Goal: Task Accomplishment & Management: Manage account settings

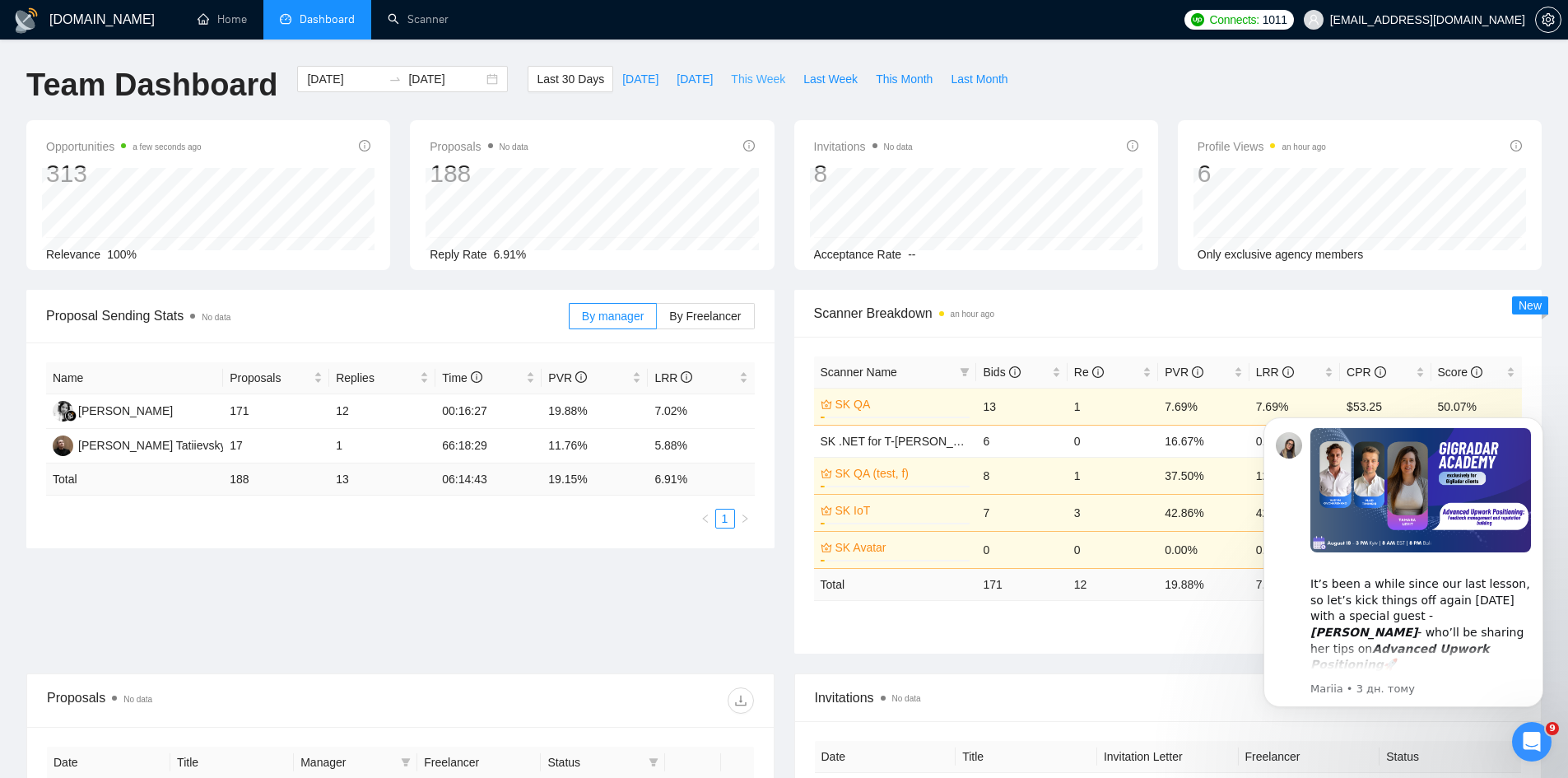
click at [765, 70] on span "This Week" at bounding box center [758, 80] width 55 height 19
type input "2025-08-18"
type input "2025-08-24"
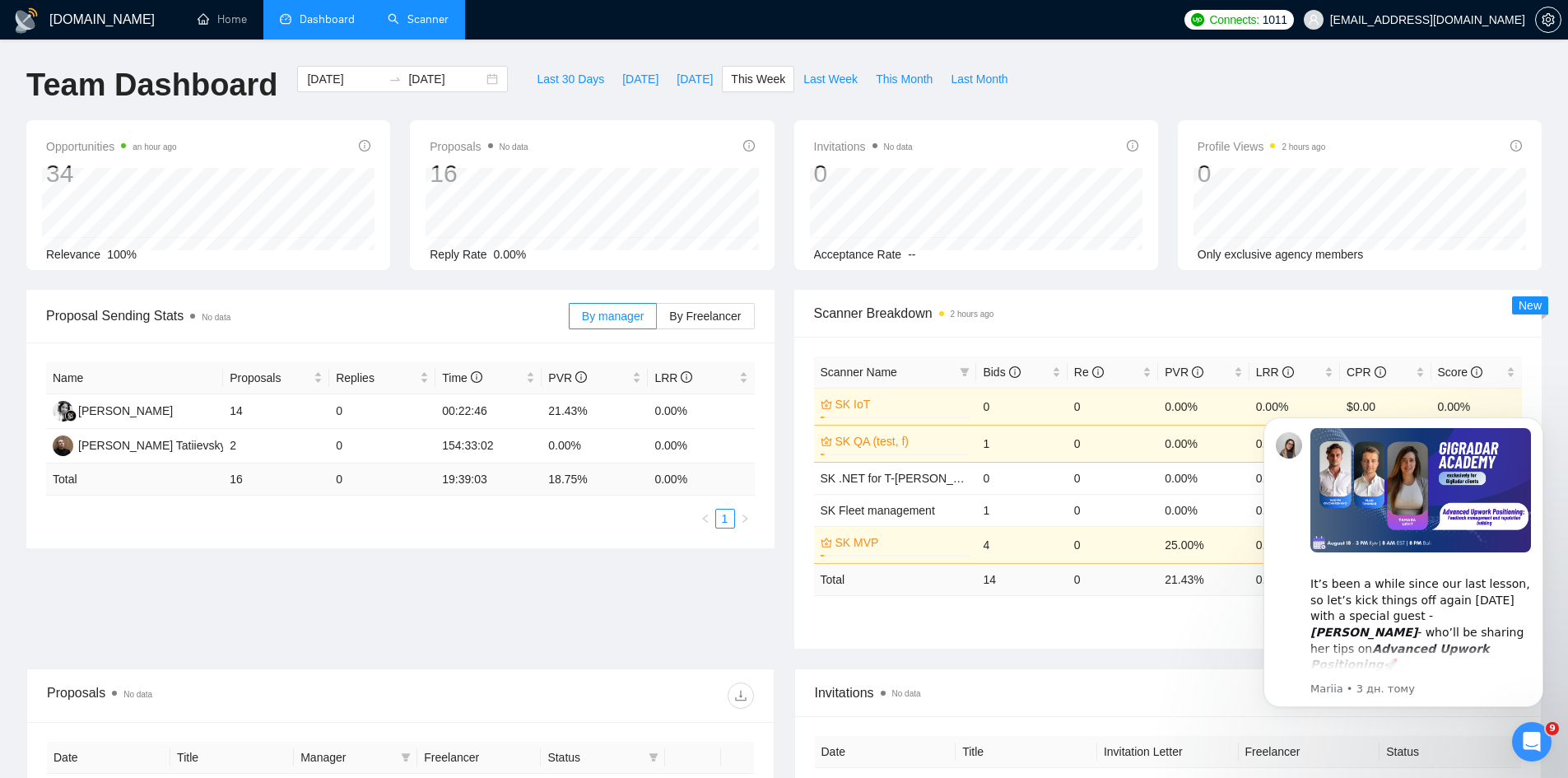
click at [419, 26] on link "Scanner" at bounding box center [418, 19] width 61 height 14
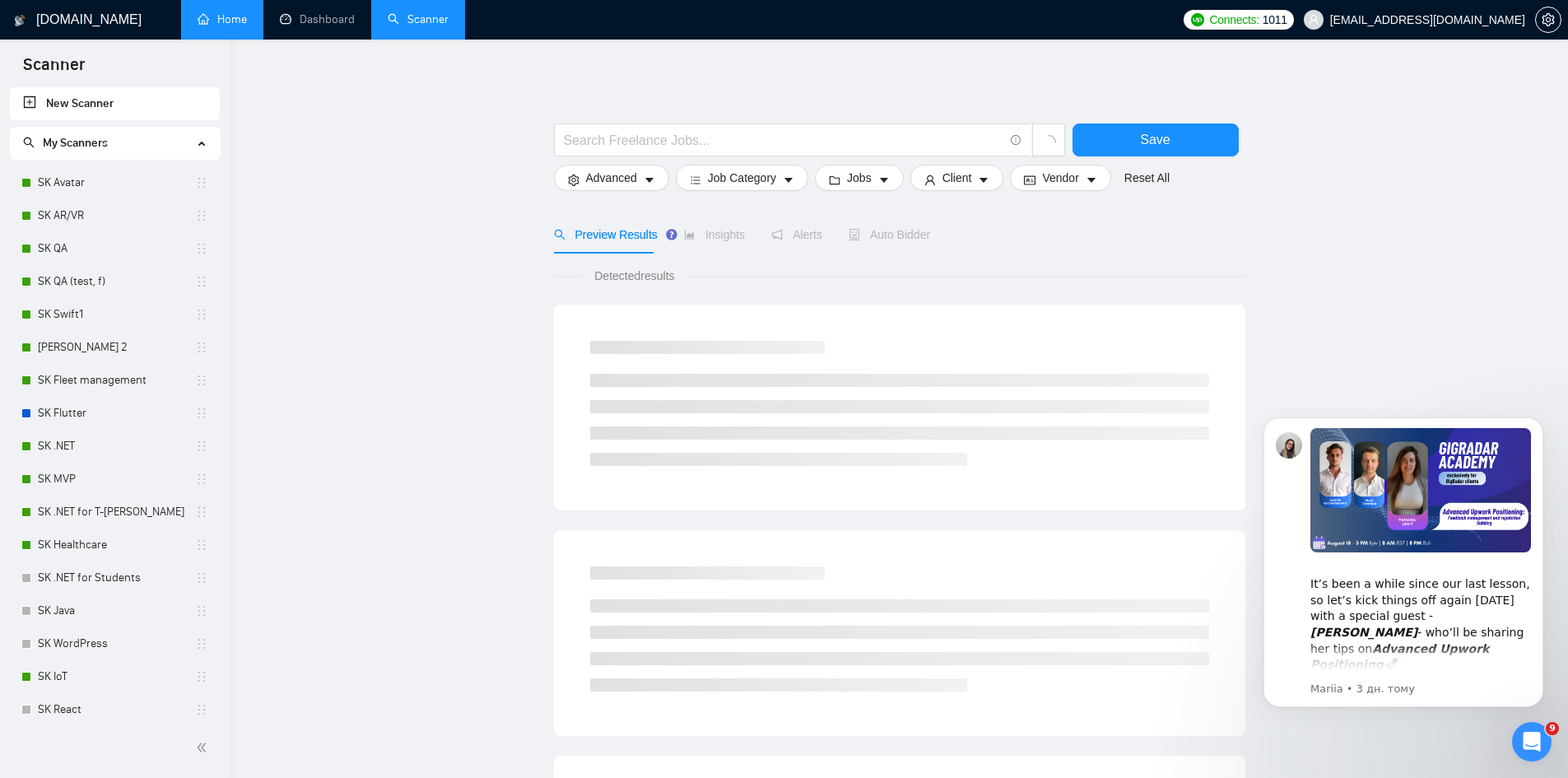
click at [234, 26] on link "Home" at bounding box center [221, 19] width 49 height 14
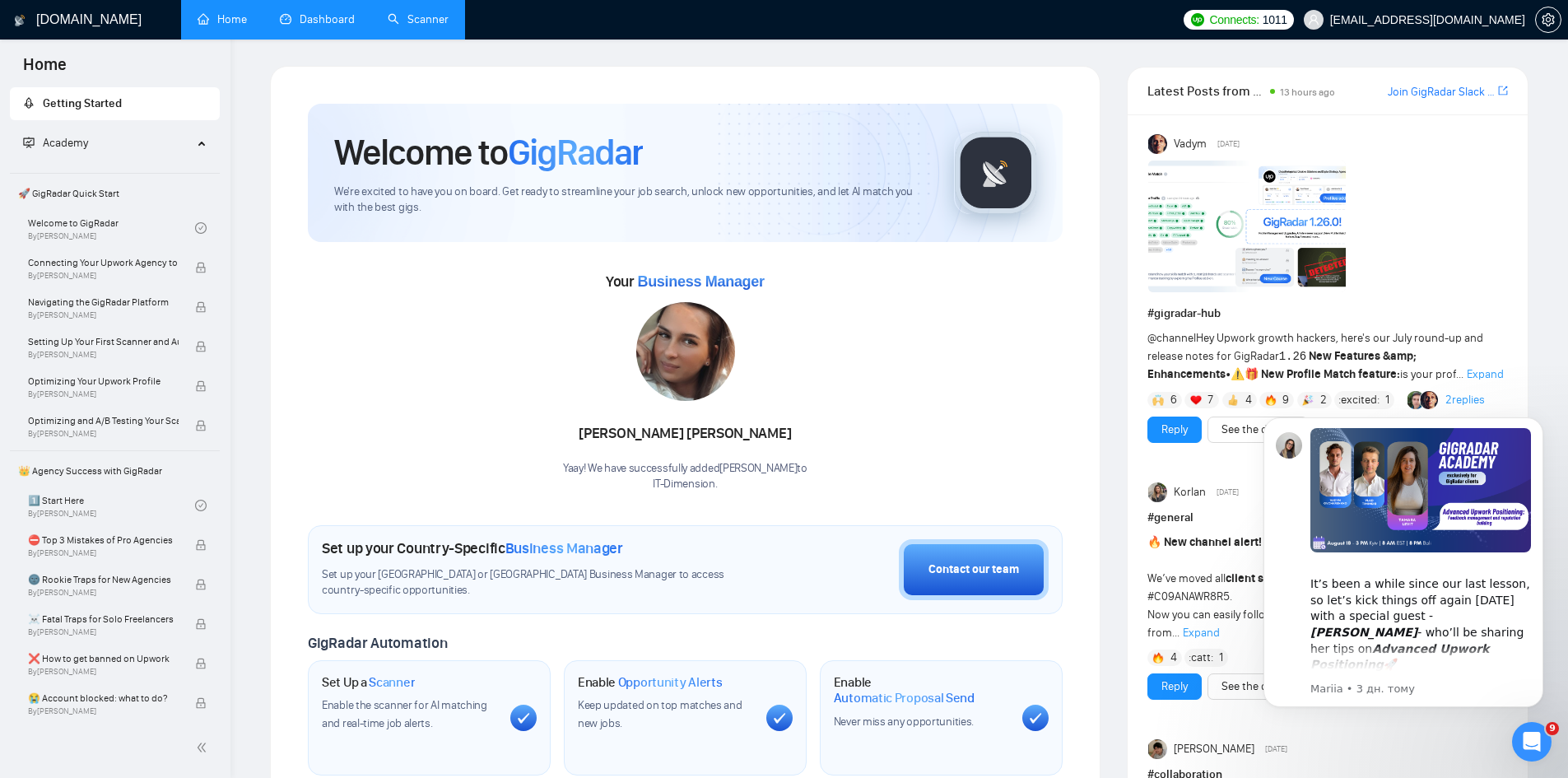
click at [289, 23] on link "Dashboard" at bounding box center [317, 19] width 75 height 14
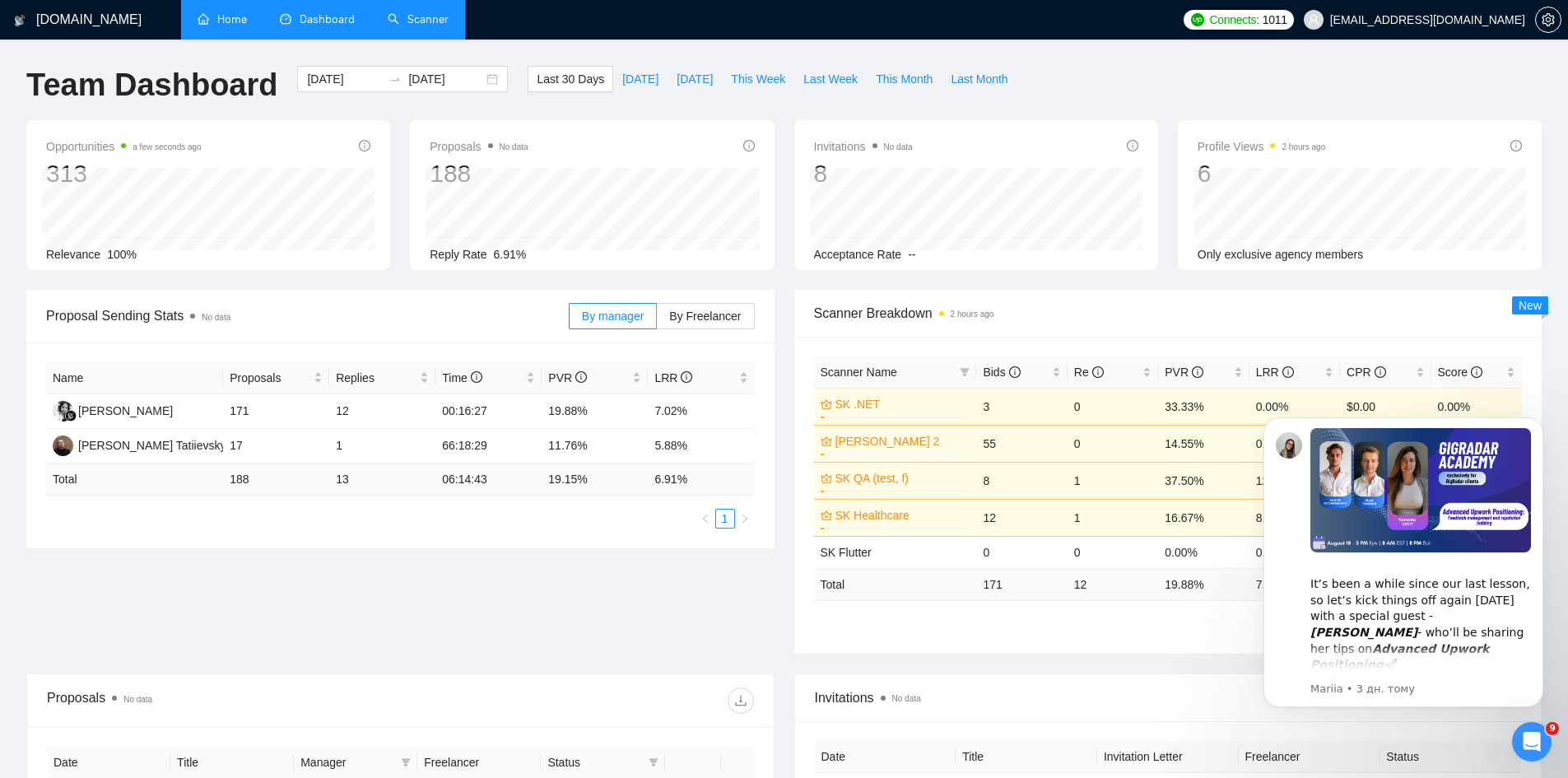
click at [402, 23] on link "Scanner" at bounding box center [418, 19] width 61 height 14
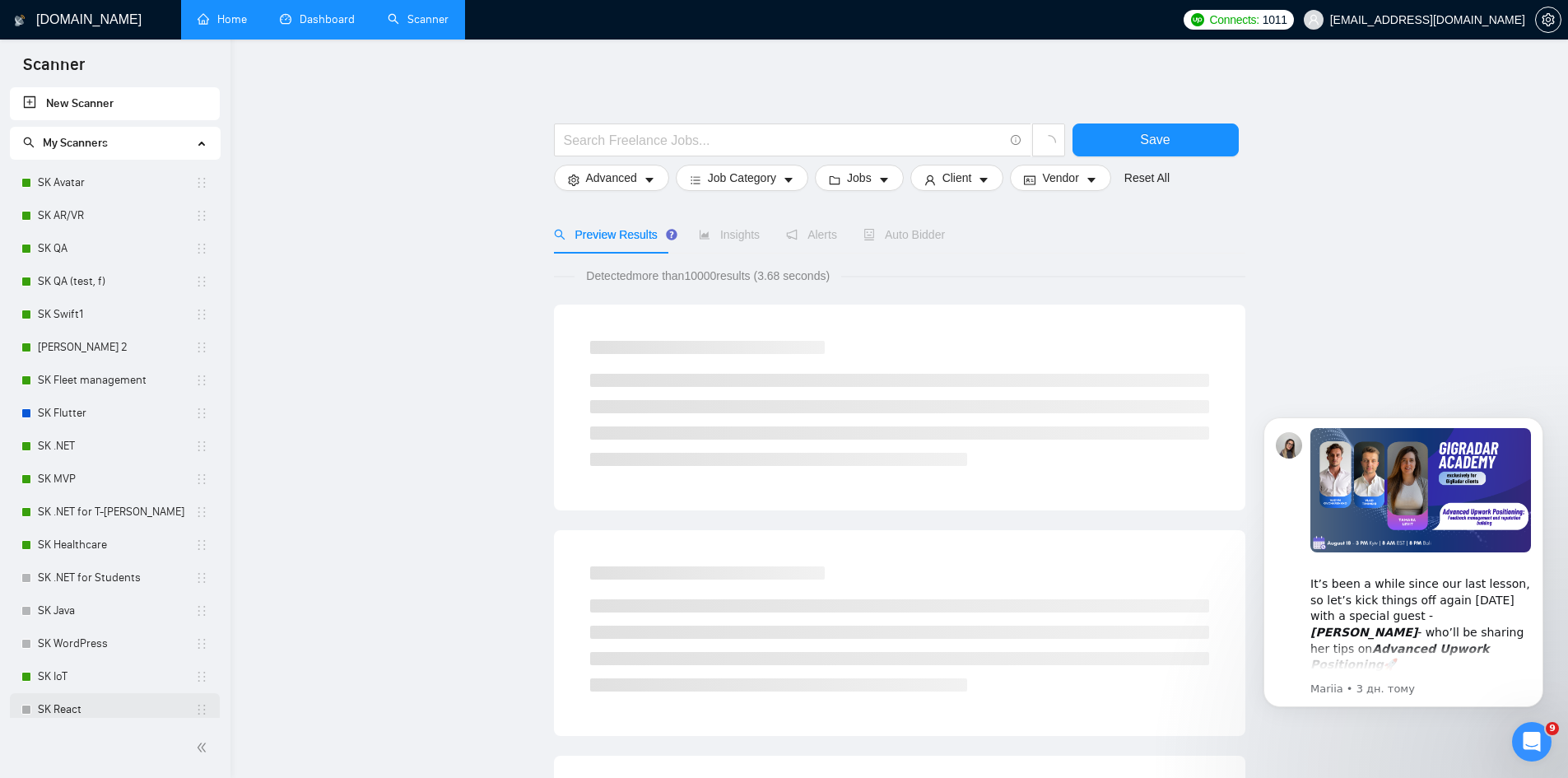
click at [81, 711] on link "SK React" at bounding box center [117, 710] width 158 height 33
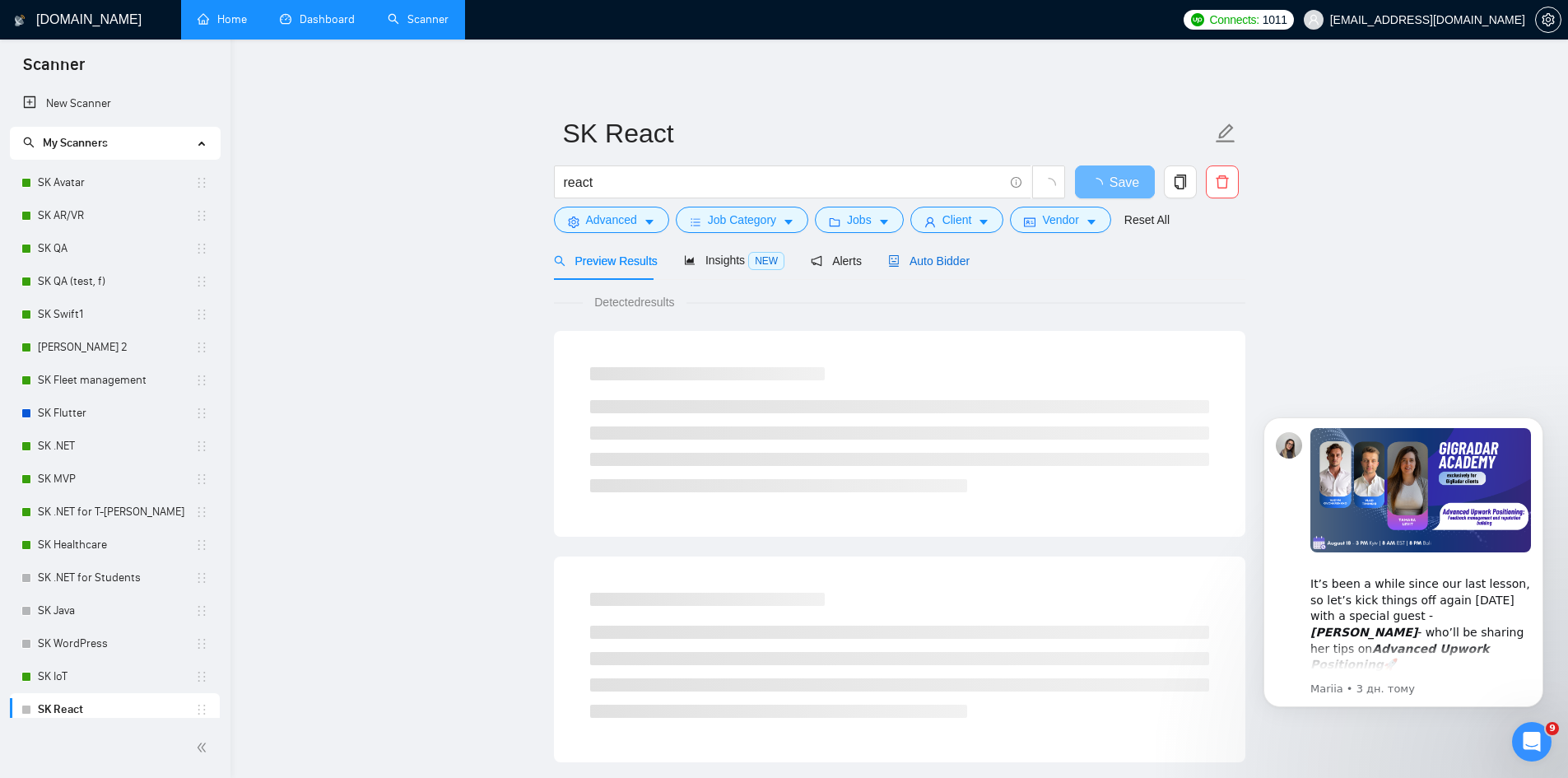
click at [929, 266] on span "Auto Bidder" at bounding box center [929, 261] width 82 height 13
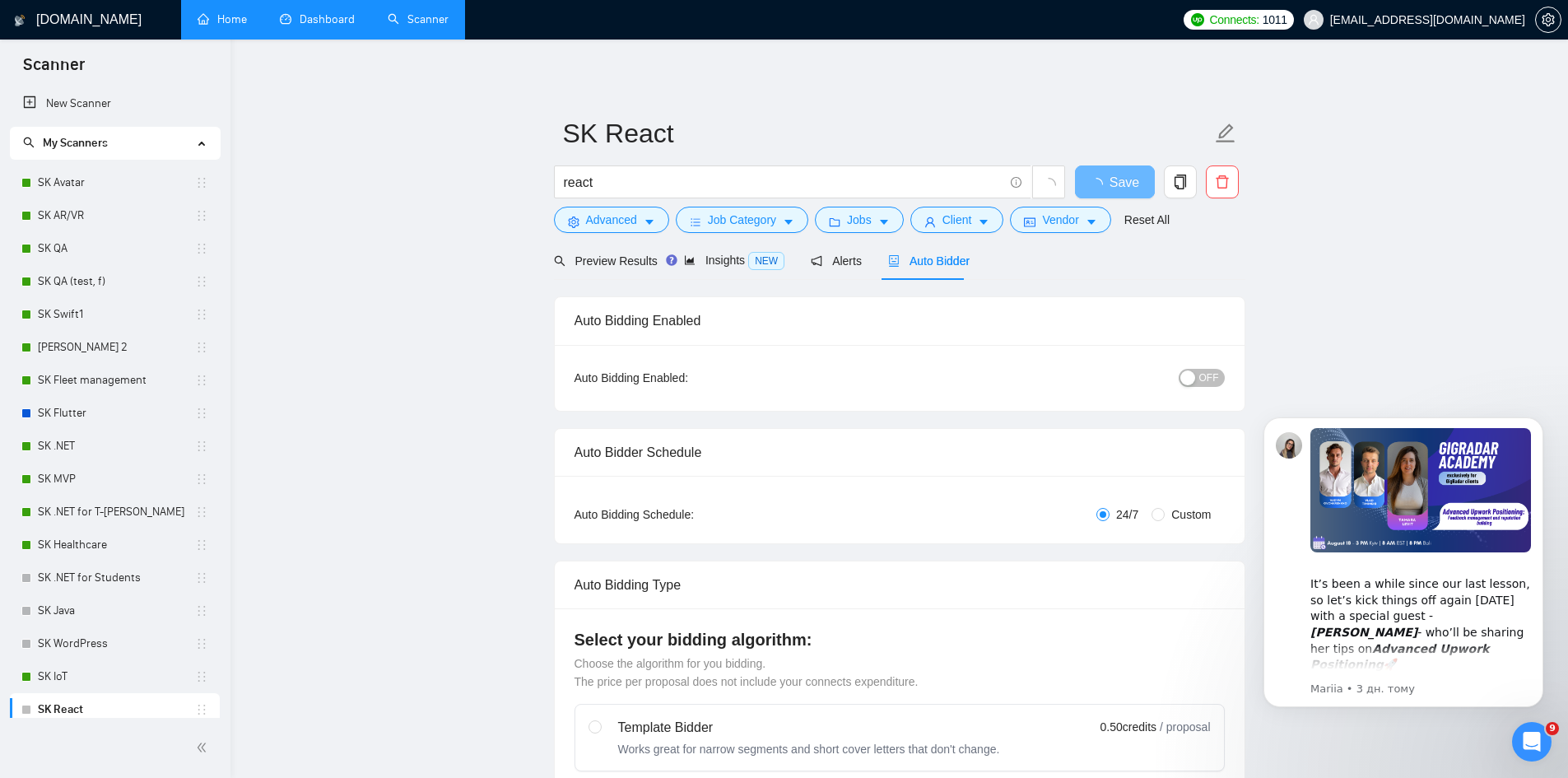
click at [1205, 384] on span "OFF" at bounding box center [1208, 378] width 19 height 19
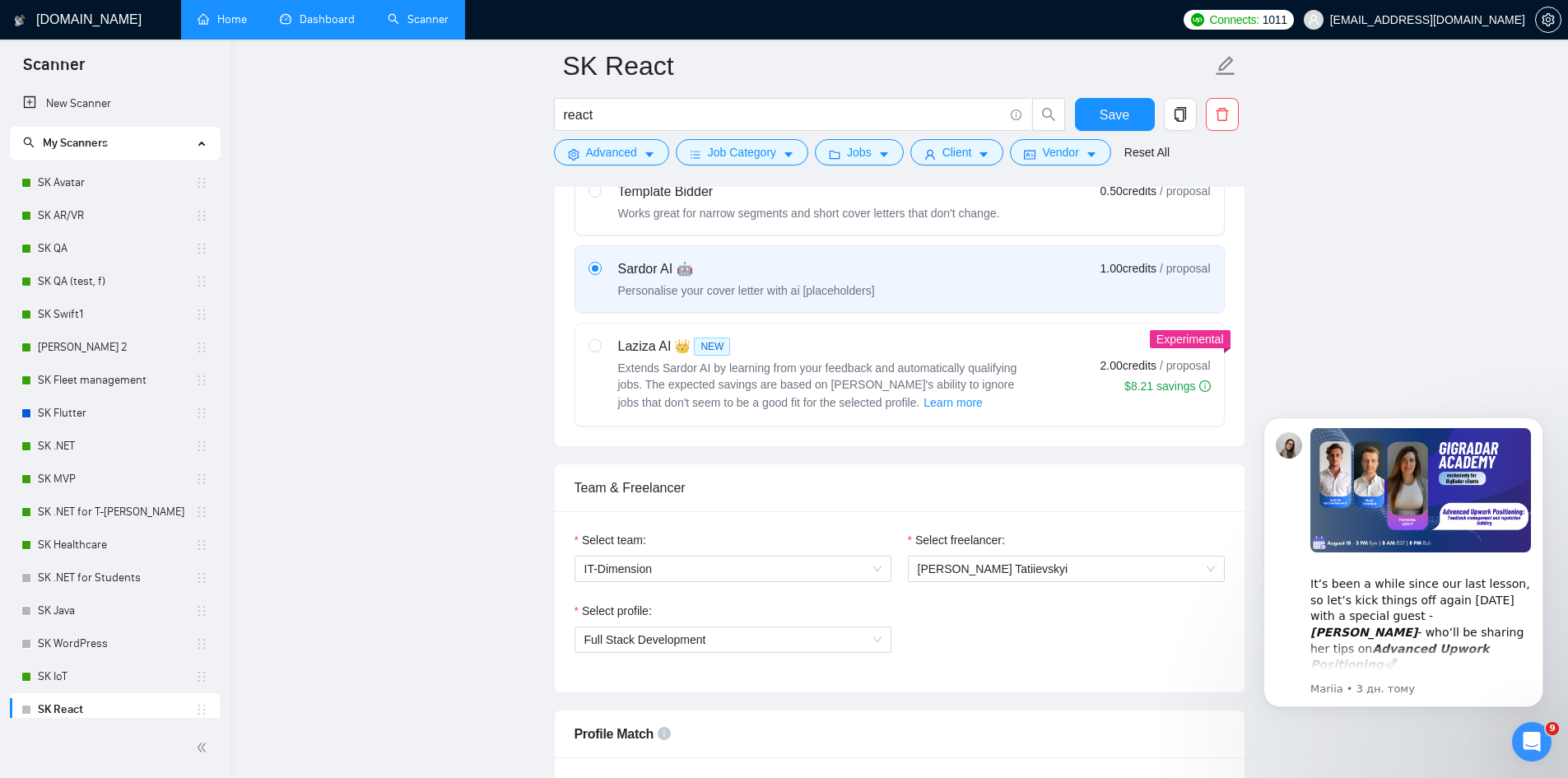
click at [708, 401] on span "Extends Sardor AI by learning from your feedback and automatically qualifying j…" at bounding box center [817, 386] width 399 height 48
click at [601, 351] on input "radio" at bounding box center [594, 345] width 11 height 11
radio input "true"
radio input "false"
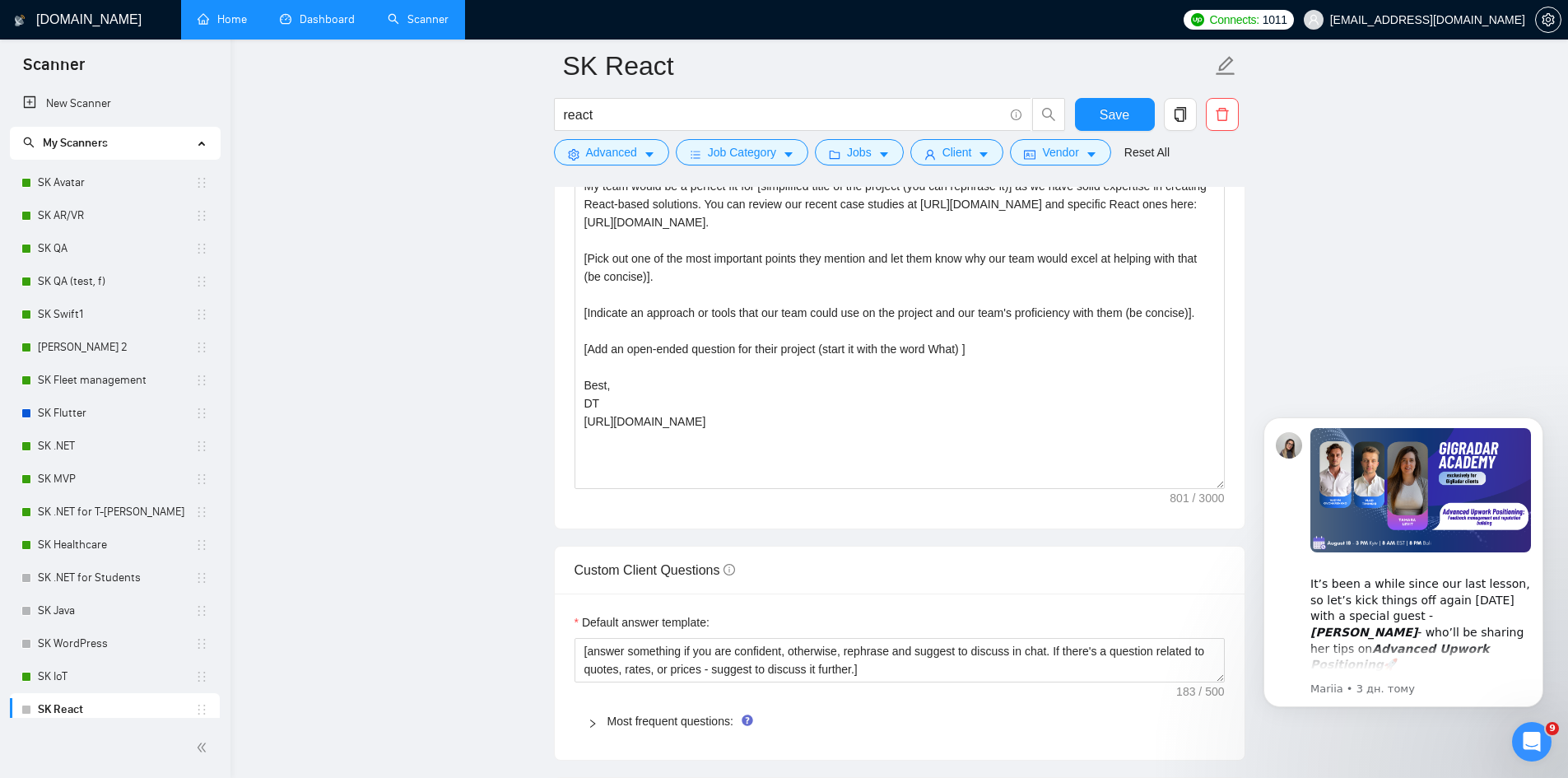
scroll to position [1757, 0]
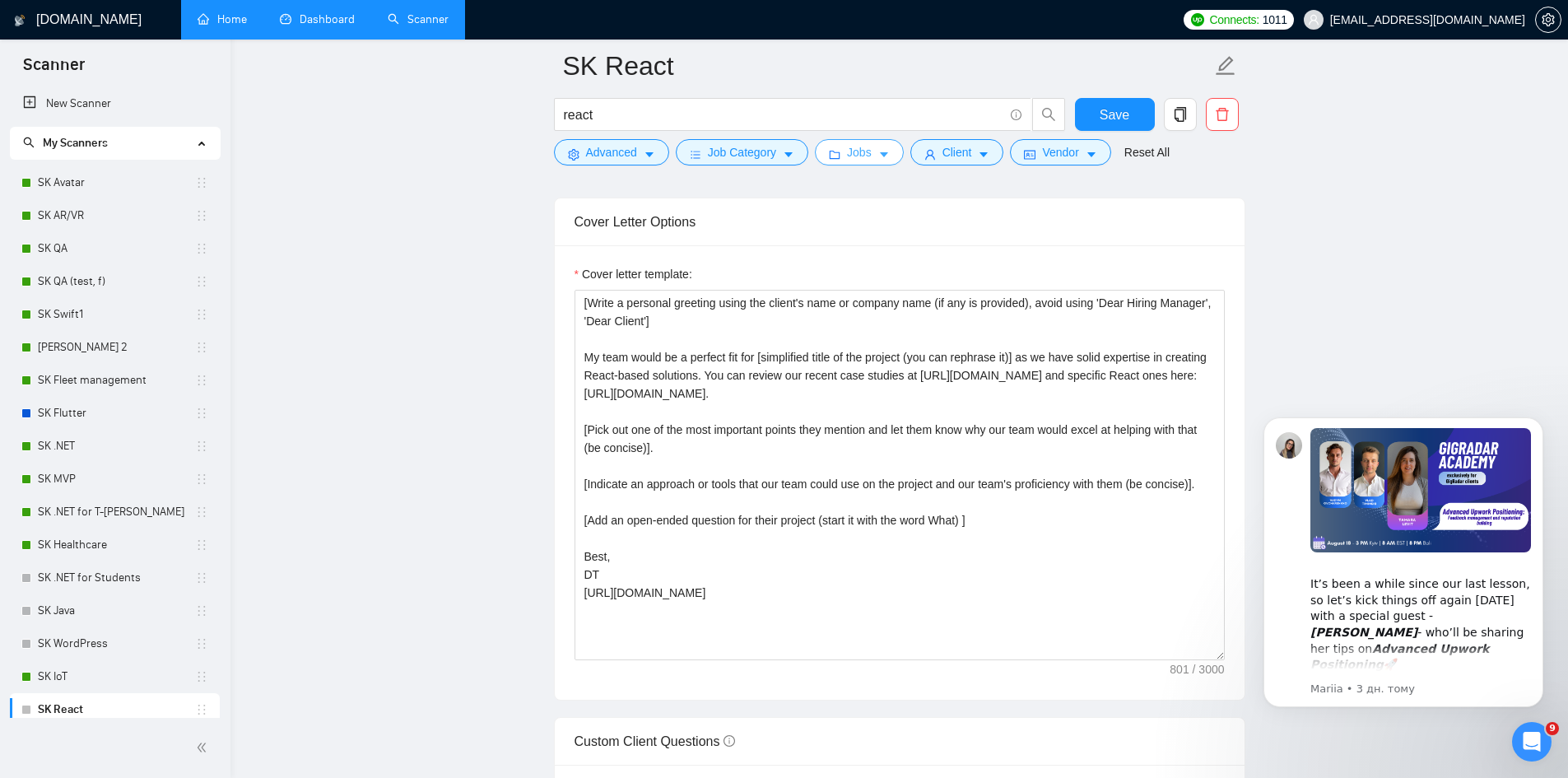
click at [858, 159] on span "Jobs" at bounding box center [859, 153] width 25 height 19
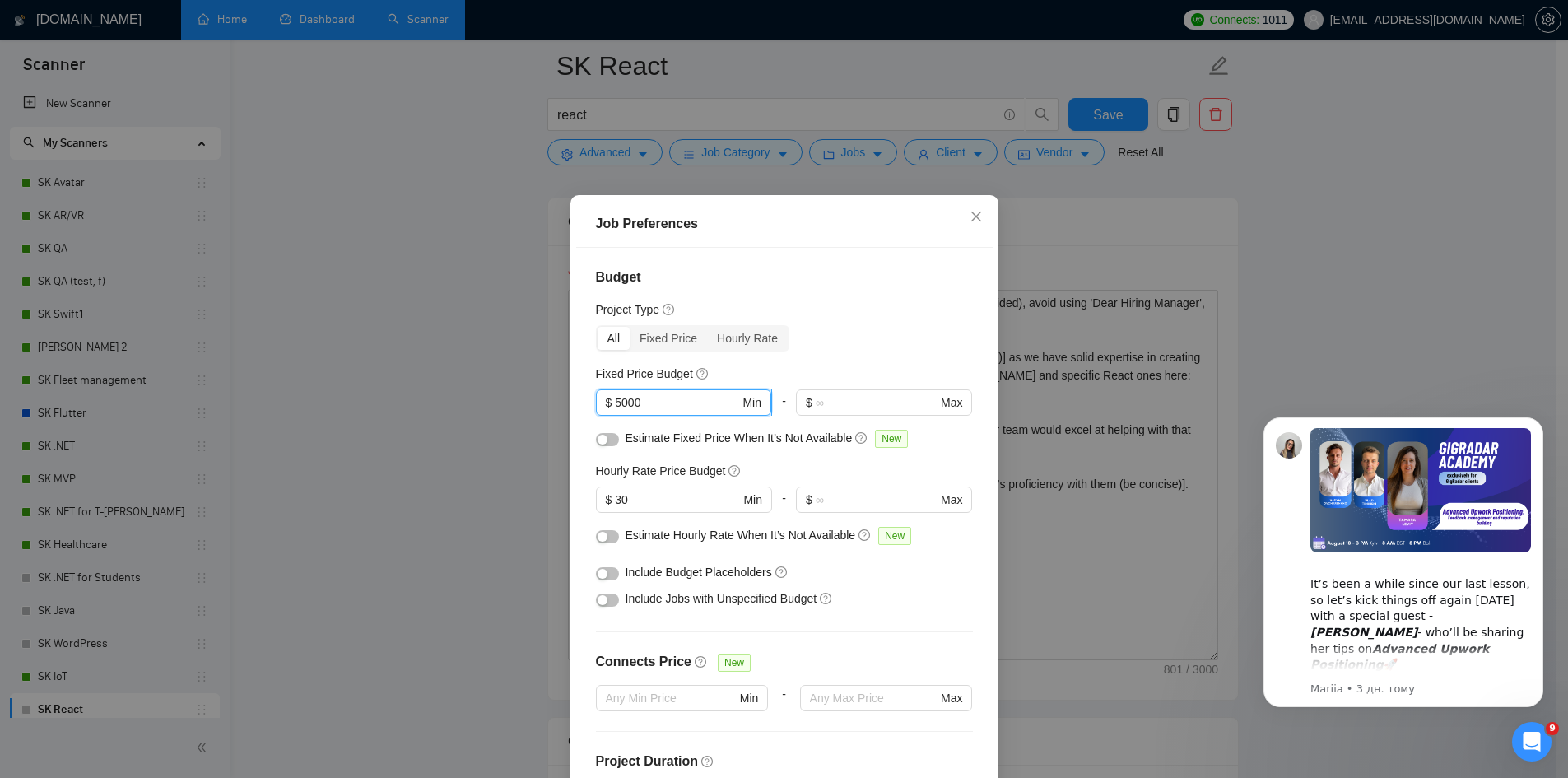
drag, startPoint x: 629, startPoint y: 401, endPoint x: 594, endPoint y: 401, distance: 35.0
click at [596, 401] on span "$ 5000 Min" at bounding box center [683, 402] width 175 height 26
drag, startPoint x: 649, startPoint y: 492, endPoint x: 487, endPoint y: 494, distance: 162.0
click at [507, 493] on div "Job Preferences Budget Project Type All Fixed Price Hourly Rate Fixed Price Bud…" at bounding box center [784, 389] width 1568 height 778
drag, startPoint x: 673, startPoint y: 397, endPoint x: 514, endPoint y: 318, distance: 177.5
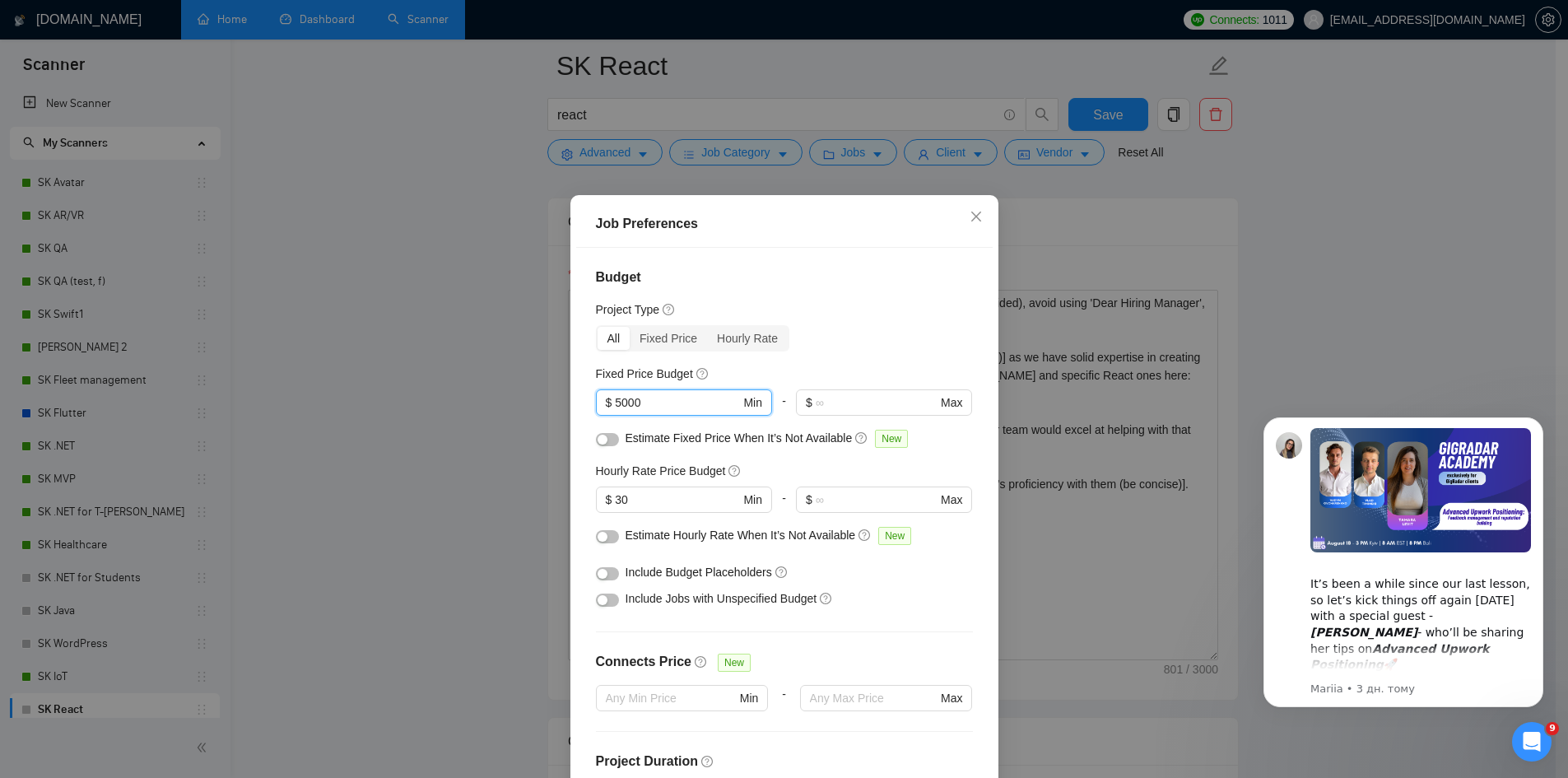
click at [560, 386] on div "Job Preferences Budget Project Type All Fixed Price Hourly Rate Fixed Price Bud…" at bounding box center [784, 389] width 1568 height 778
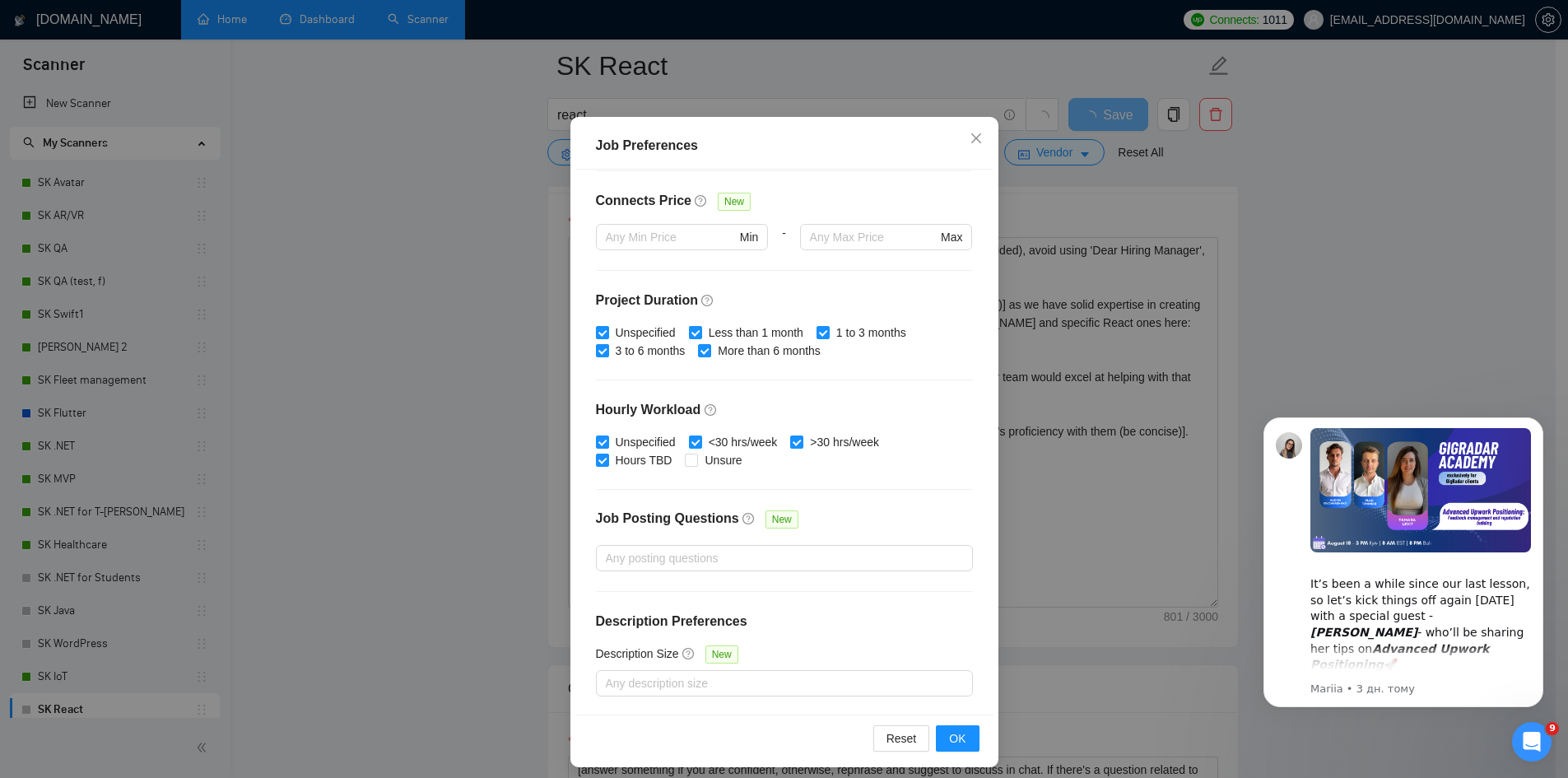
scroll to position [87, 0]
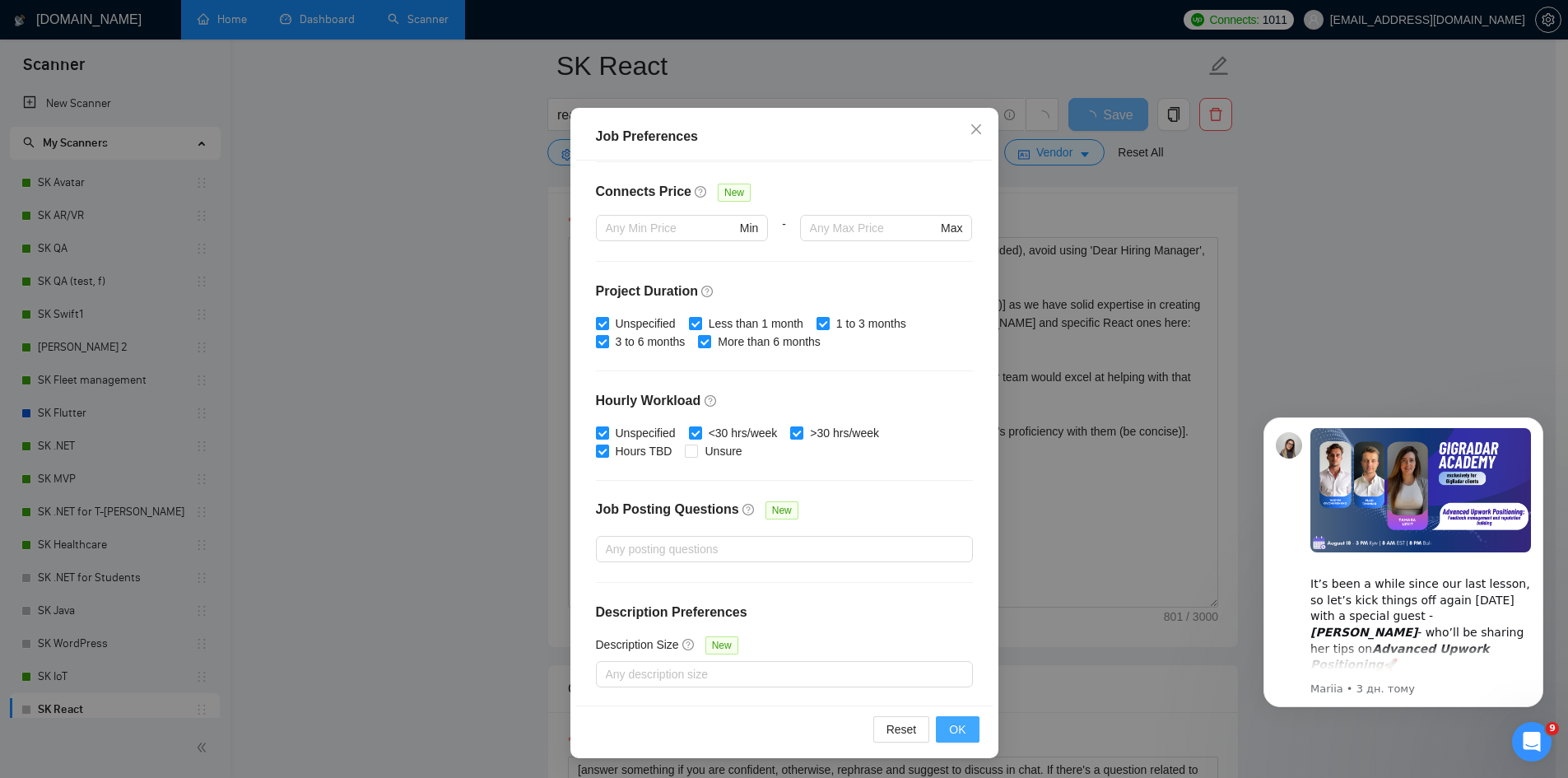
type input "2000"
click at [953, 731] on span "OK" at bounding box center [957, 730] width 17 height 19
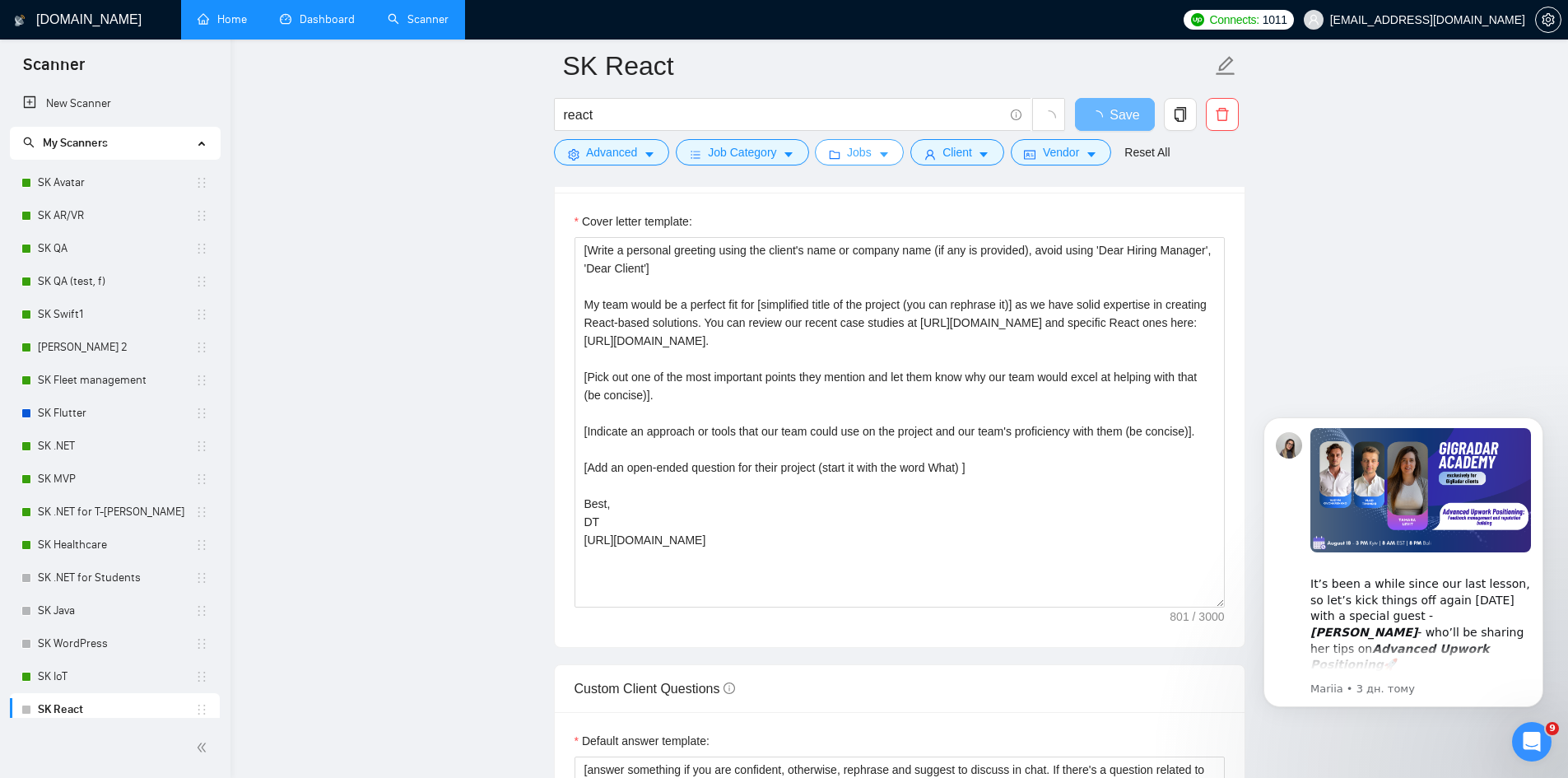
scroll to position [1428, 0]
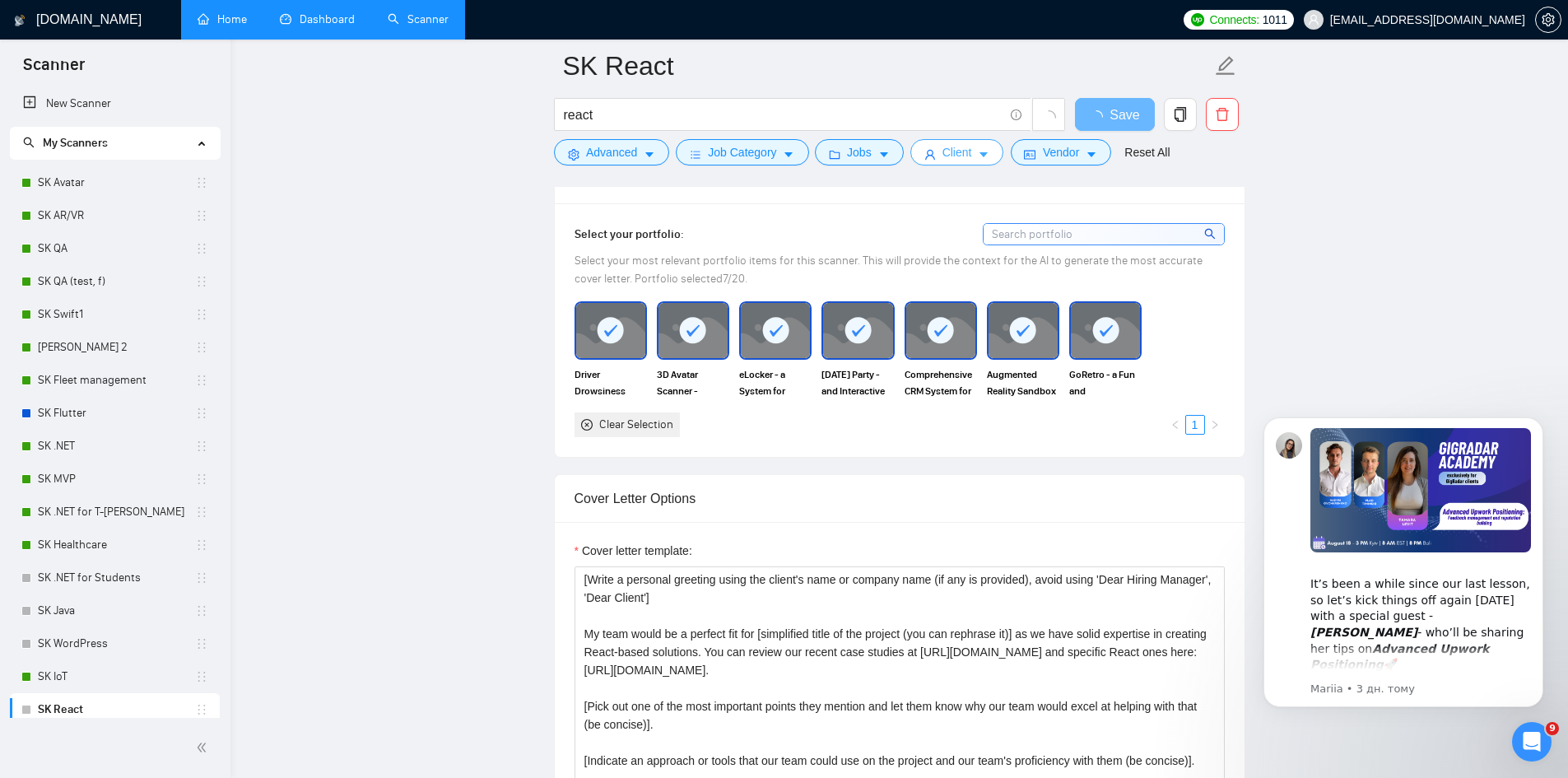
click at [932, 144] on button "Client" at bounding box center [957, 152] width 94 height 26
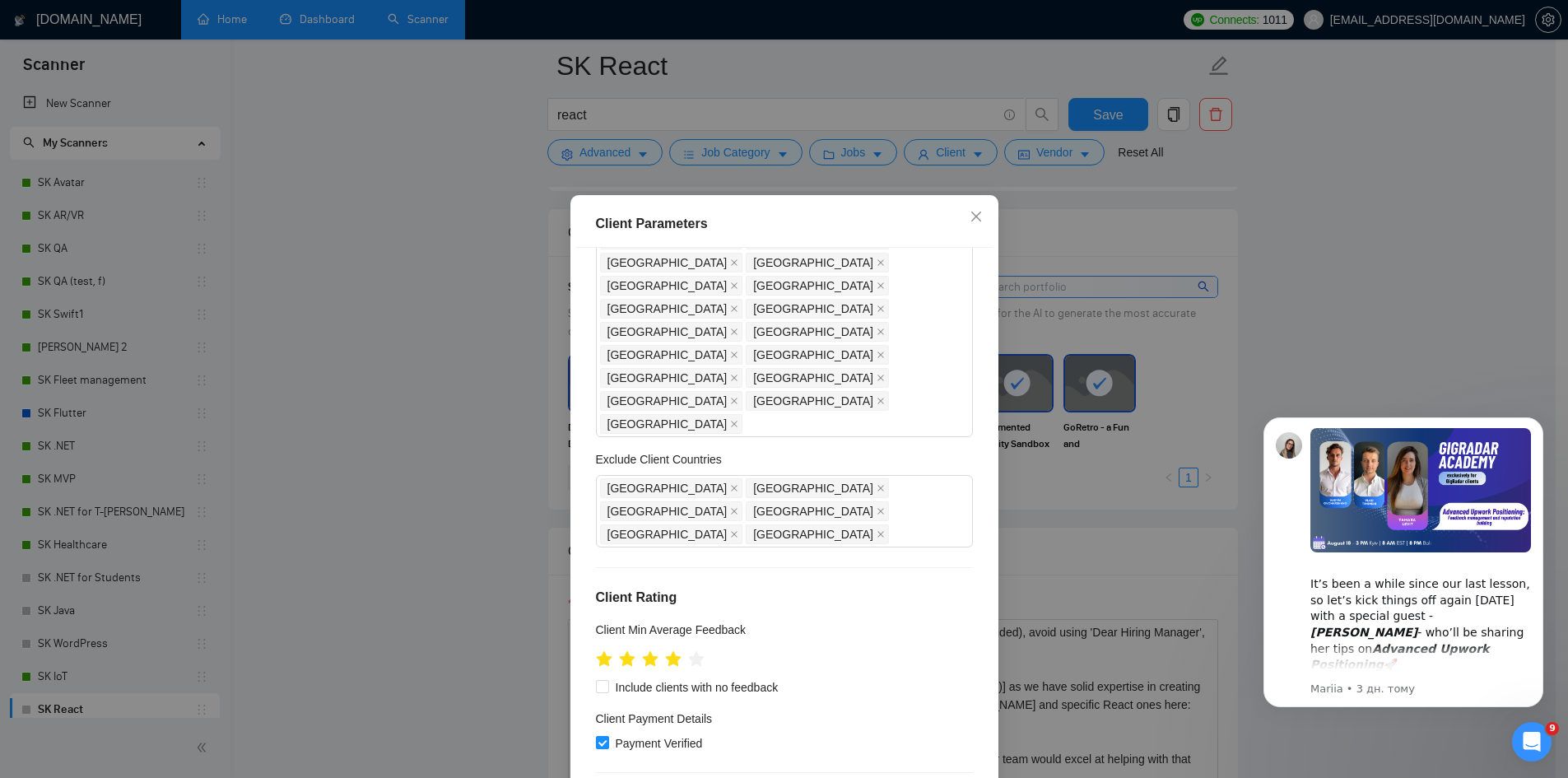
scroll to position [439, 0]
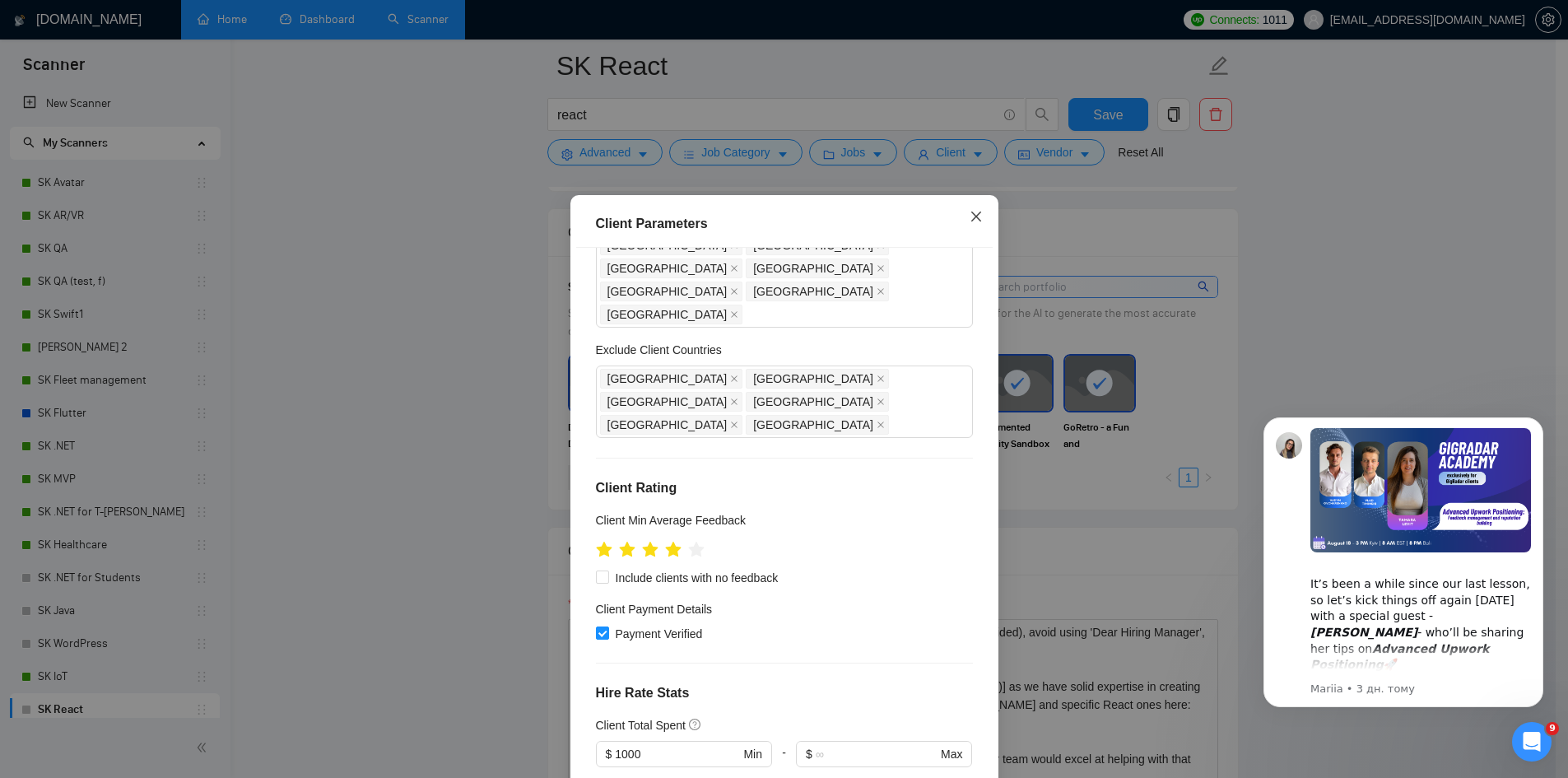
click at [969, 219] on icon "close" at bounding box center [976, 217] width 13 height 13
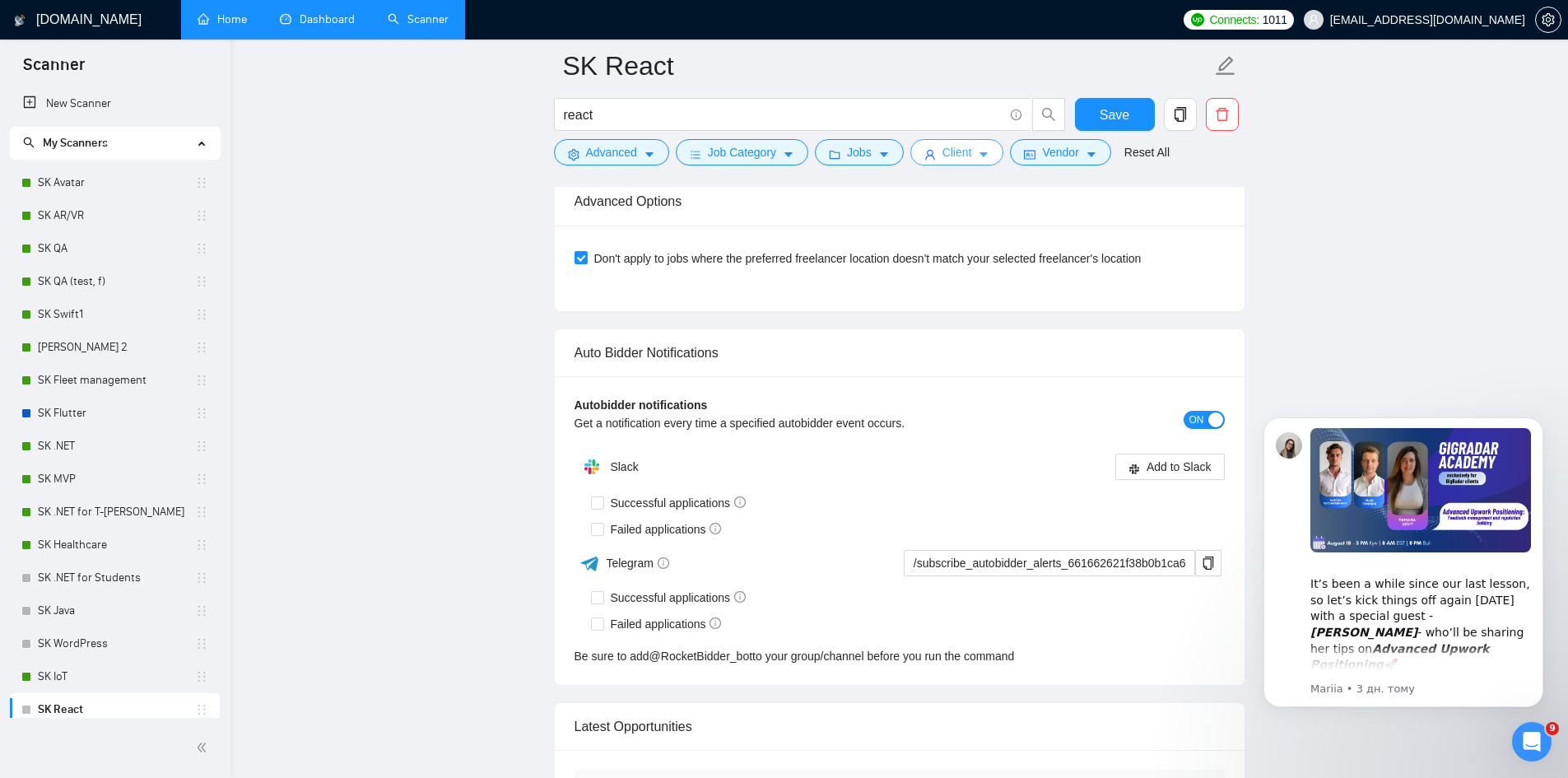
scroll to position [3442, 0]
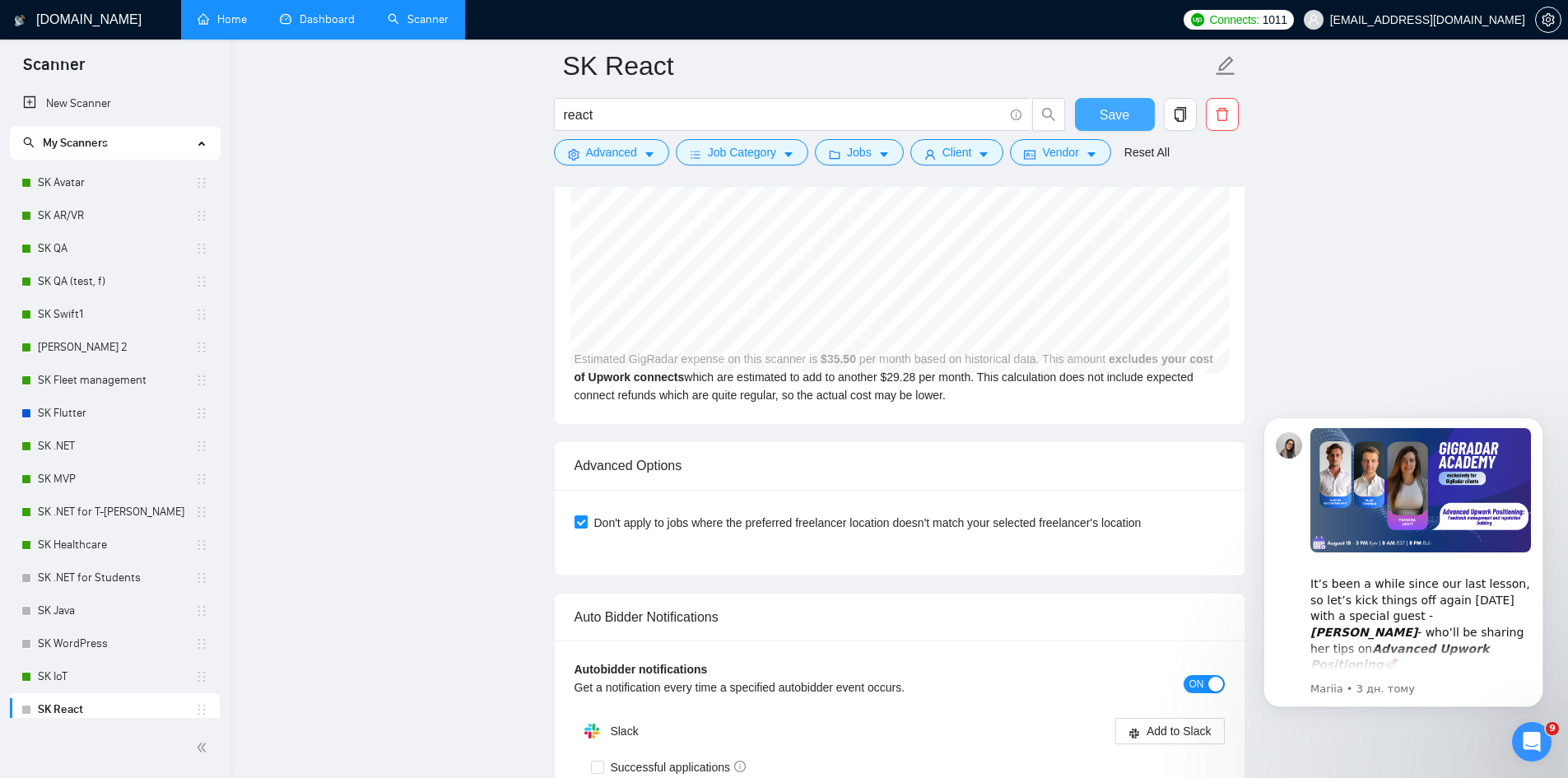
click at [1107, 124] on span "Save" at bounding box center [1115, 115] width 30 height 20
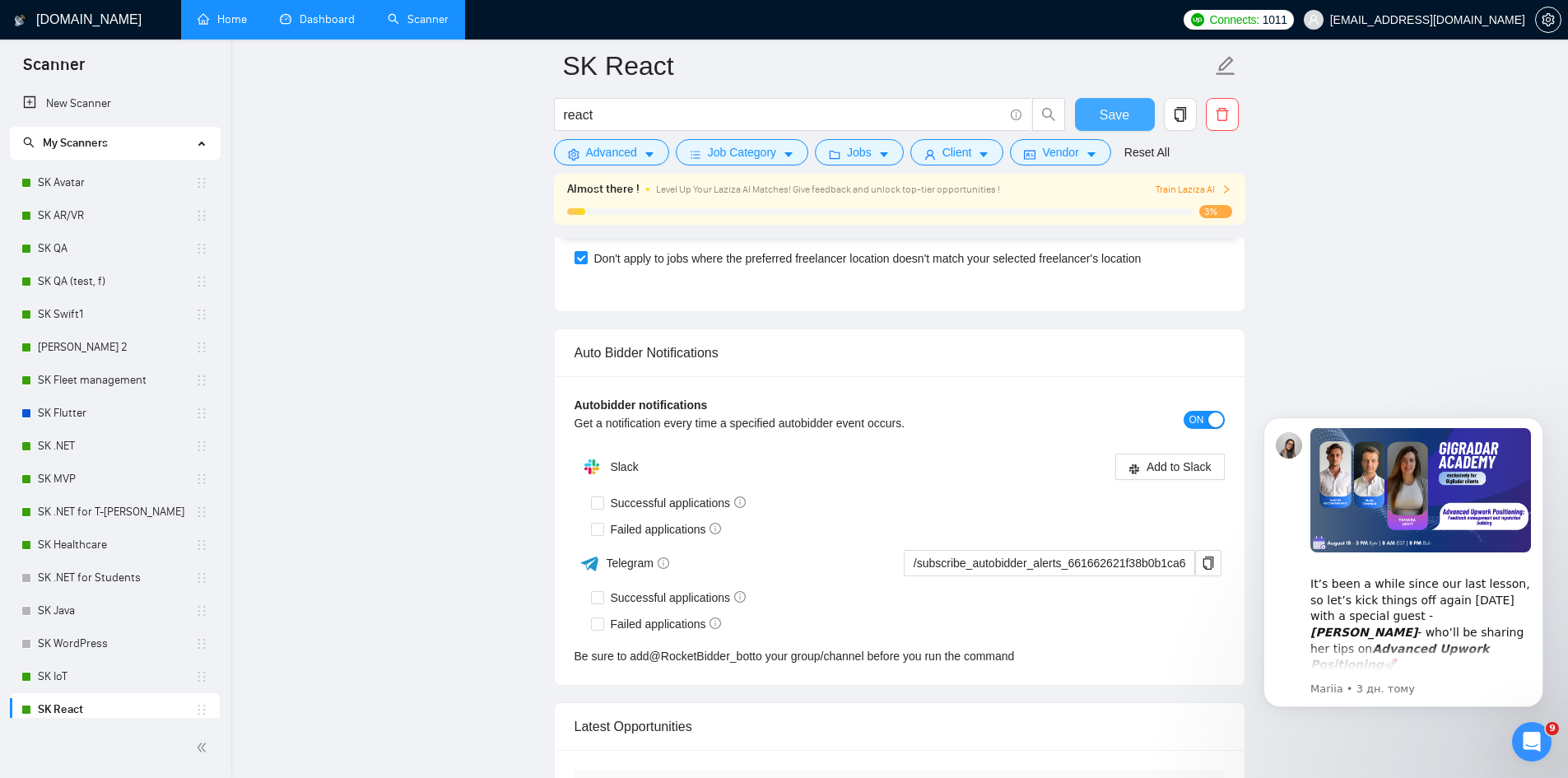
scroll to position [3662, 0]
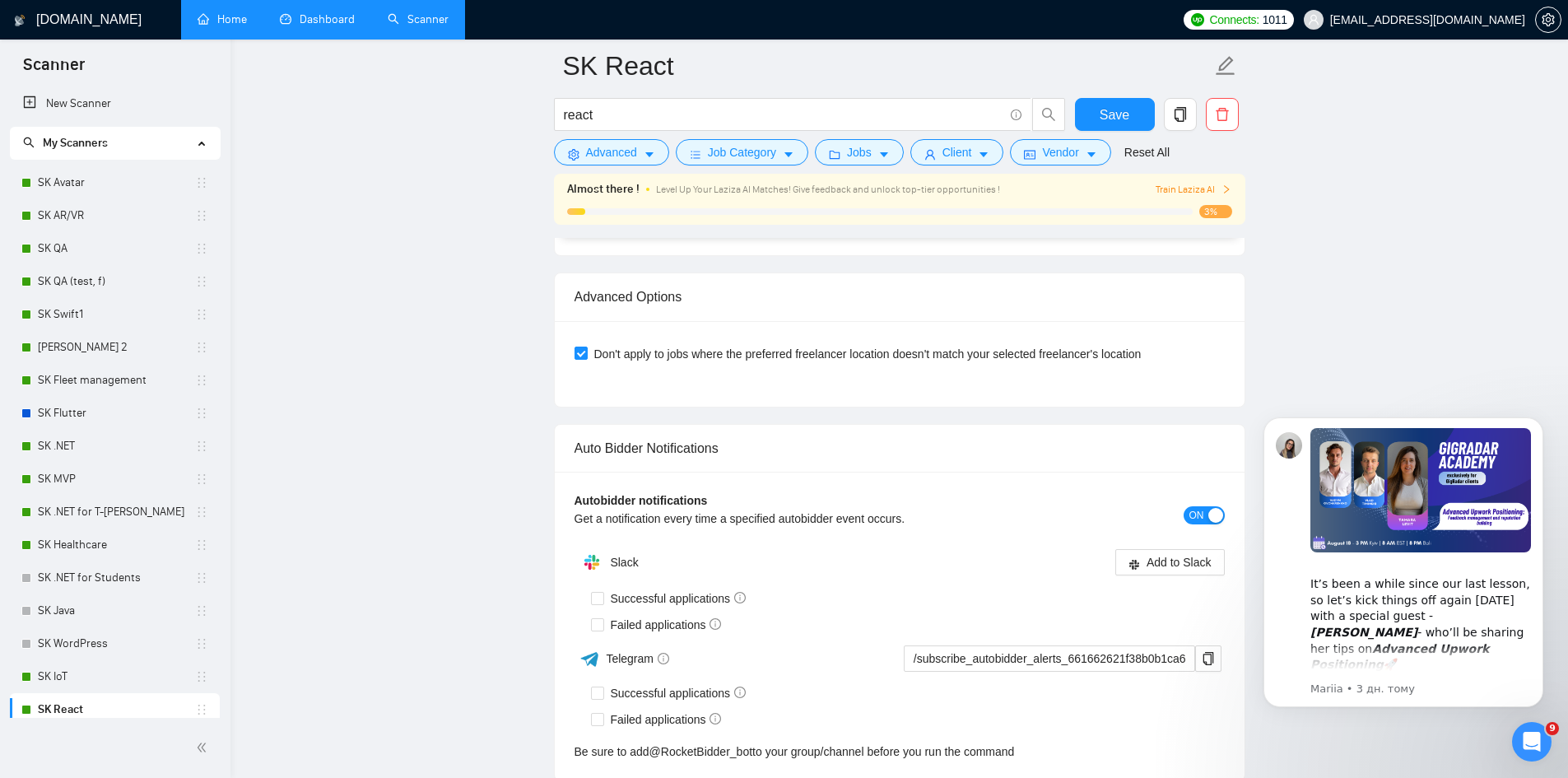
click at [711, 691] on span "Successful applications" at bounding box center [678, 694] width 149 height 19
click at [602, 691] on input "Successful applications" at bounding box center [597, 693] width 11 height 11
checkbox input "true"
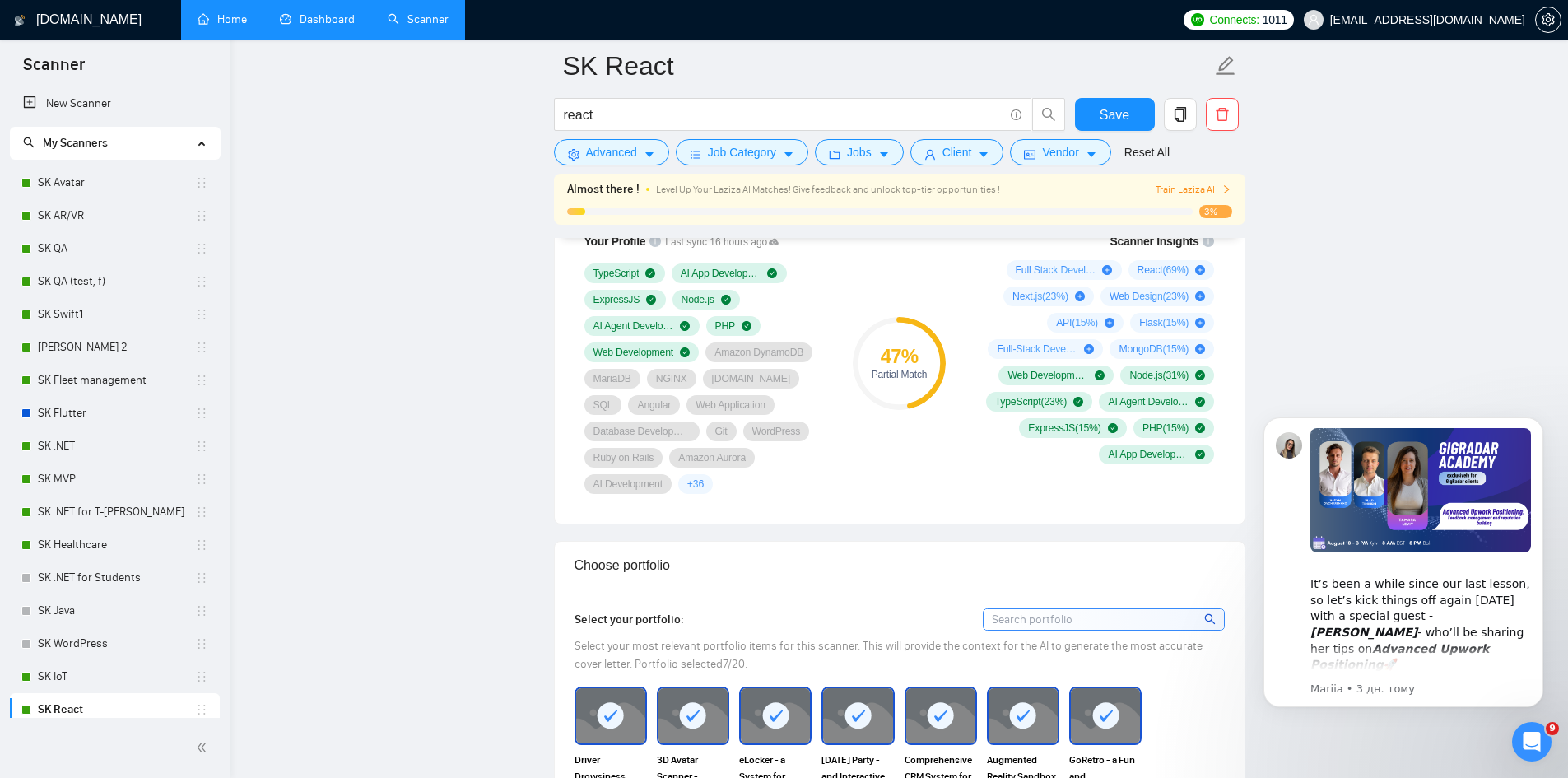
scroll to position [1135, 0]
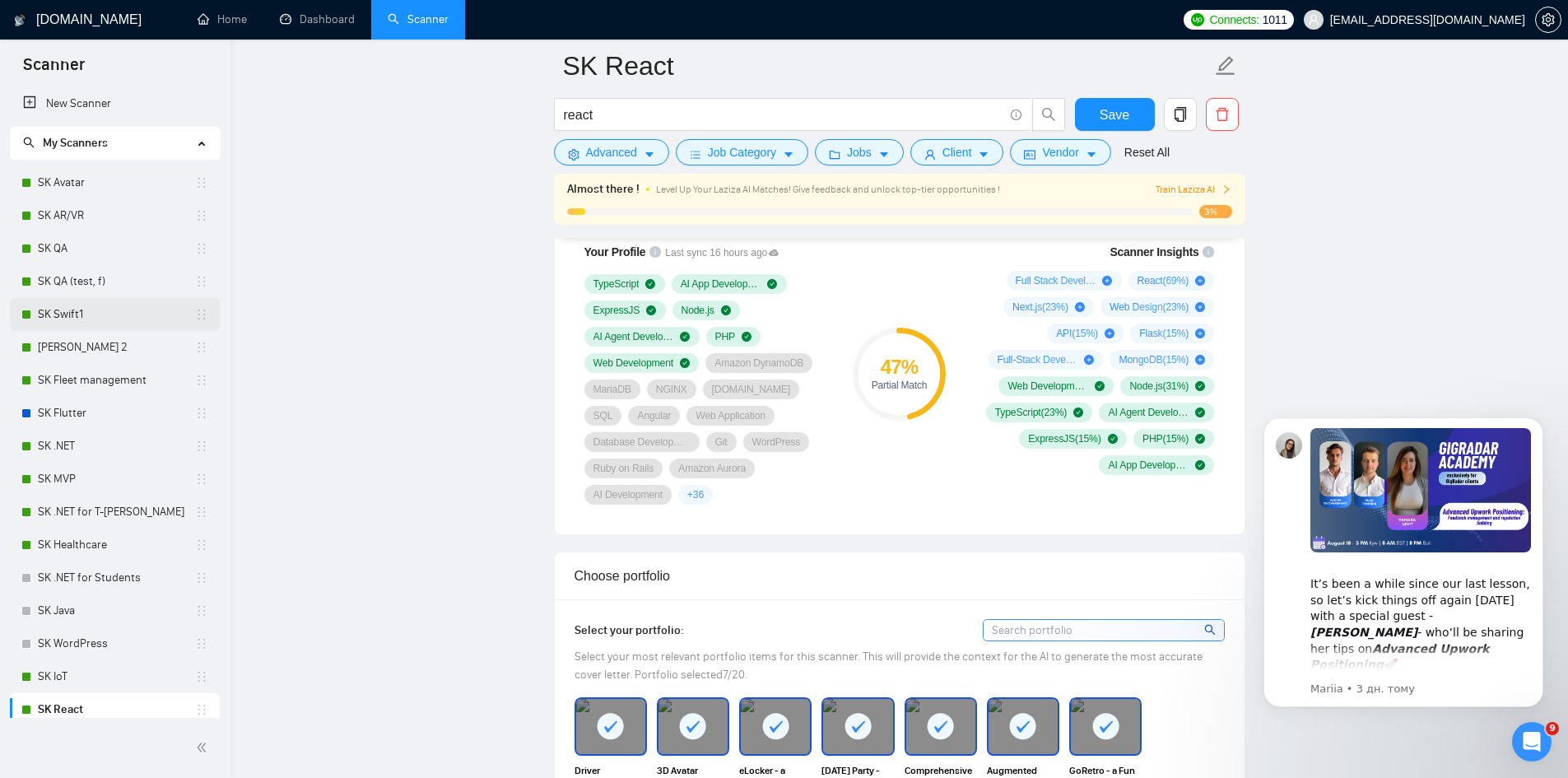
click at [53, 308] on link "SK Swift1" at bounding box center [117, 315] width 158 height 33
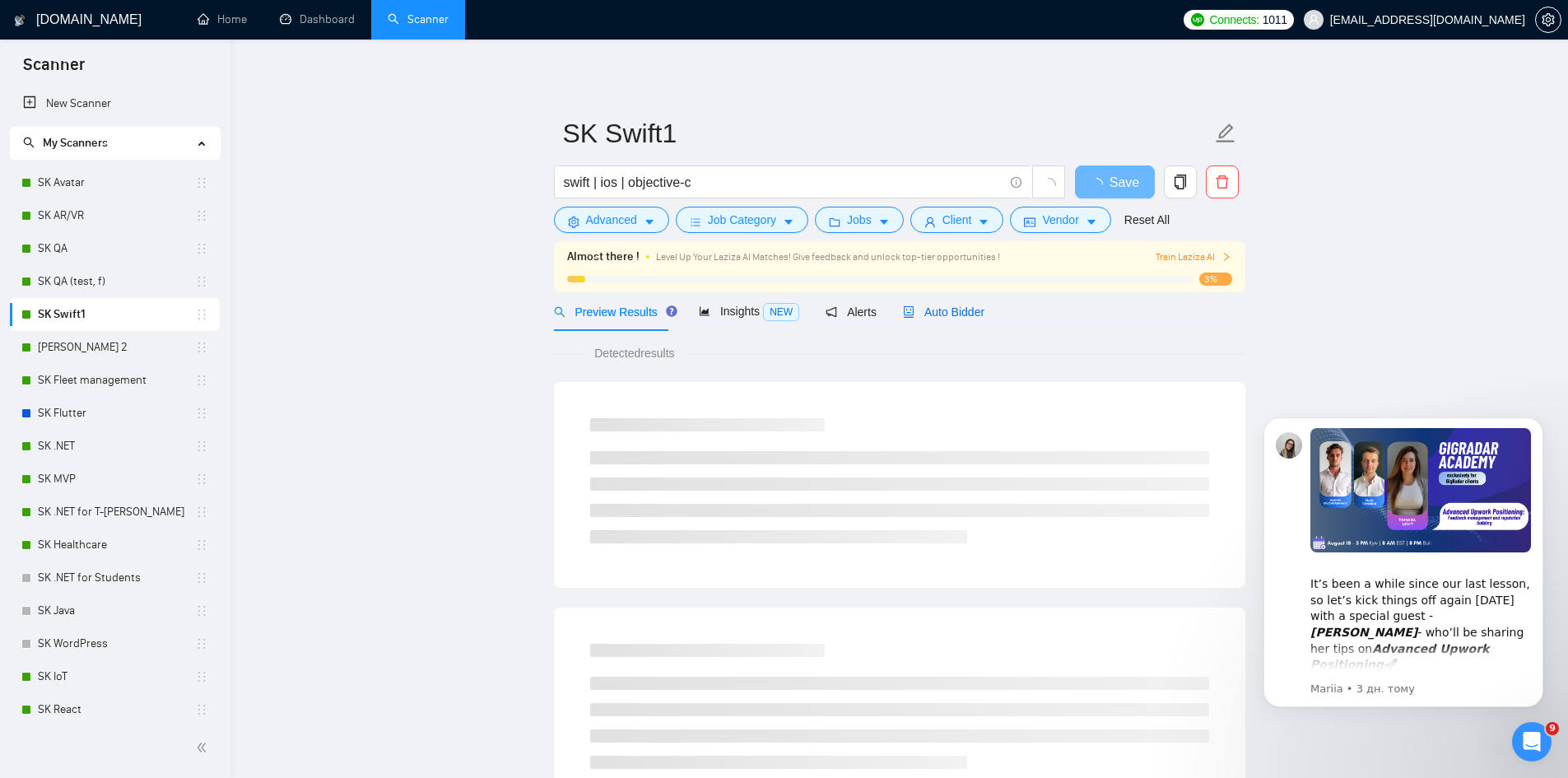
drag, startPoint x: 942, startPoint y: 312, endPoint x: 933, endPoint y: 316, distance: 9.8
click at [941, 312] on span "Auto Bidder" at bounding box center [944, 312] width 82 height 13
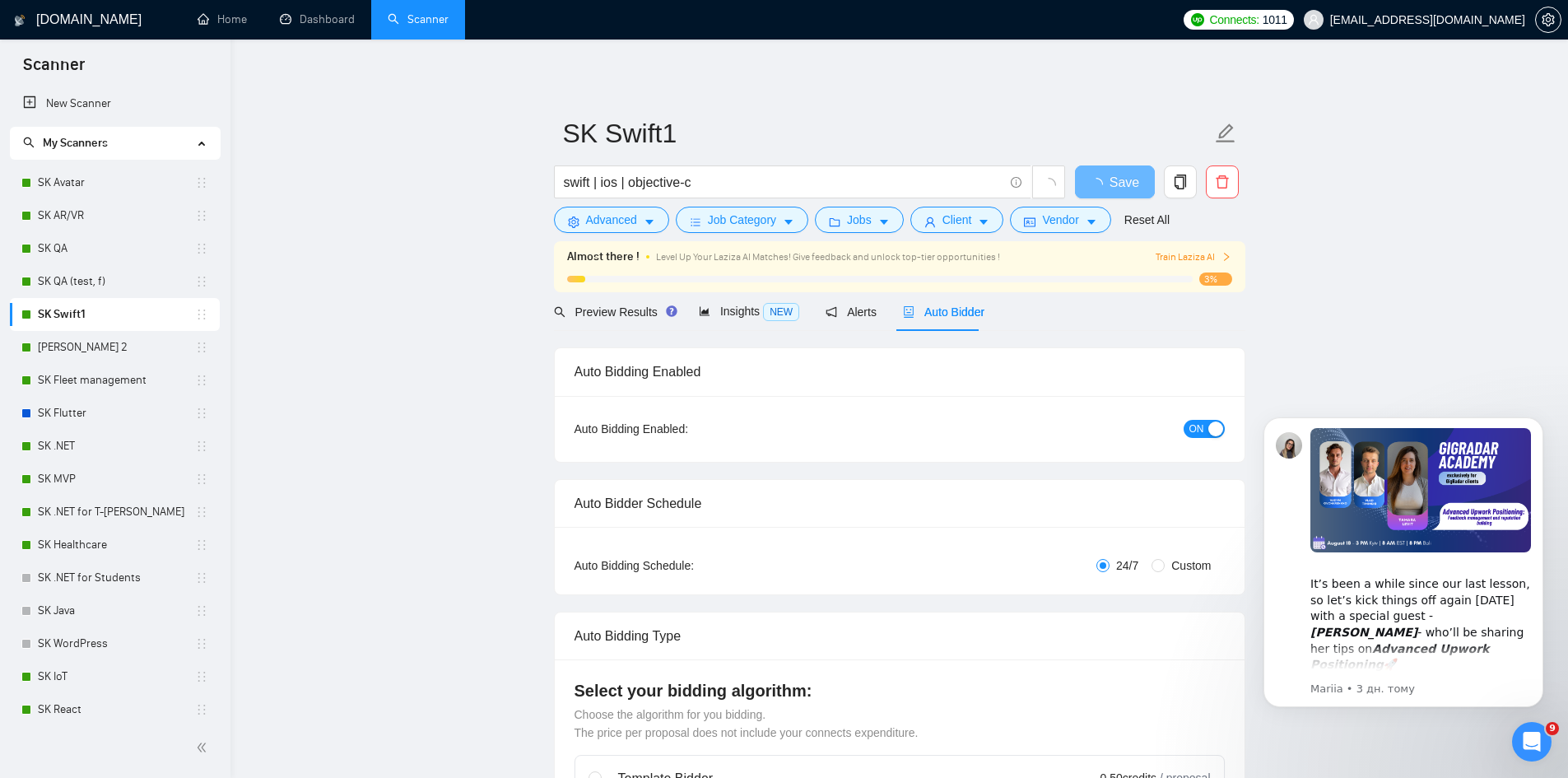
checkbox input "true"
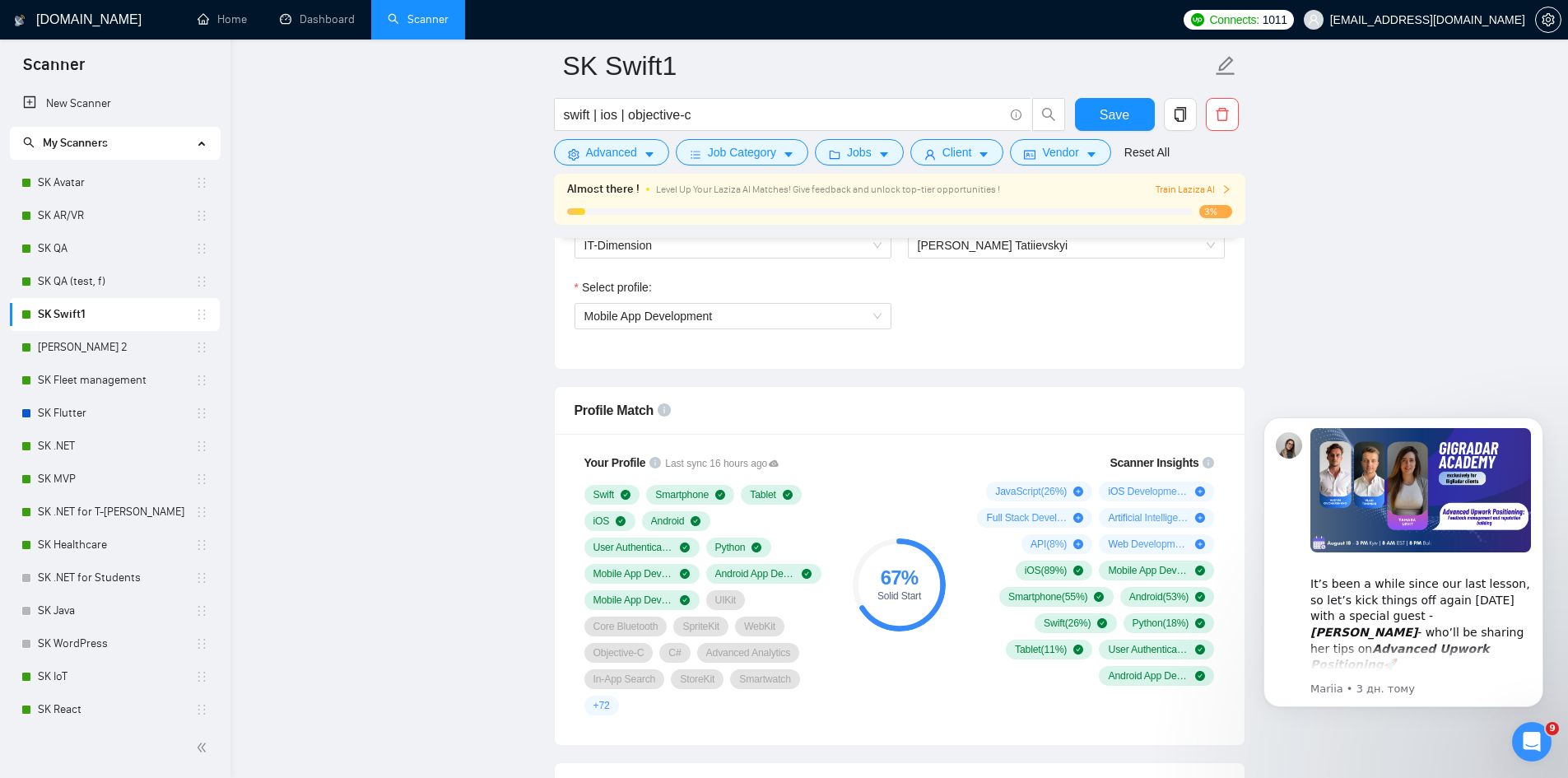
scroll to position [988, 0]
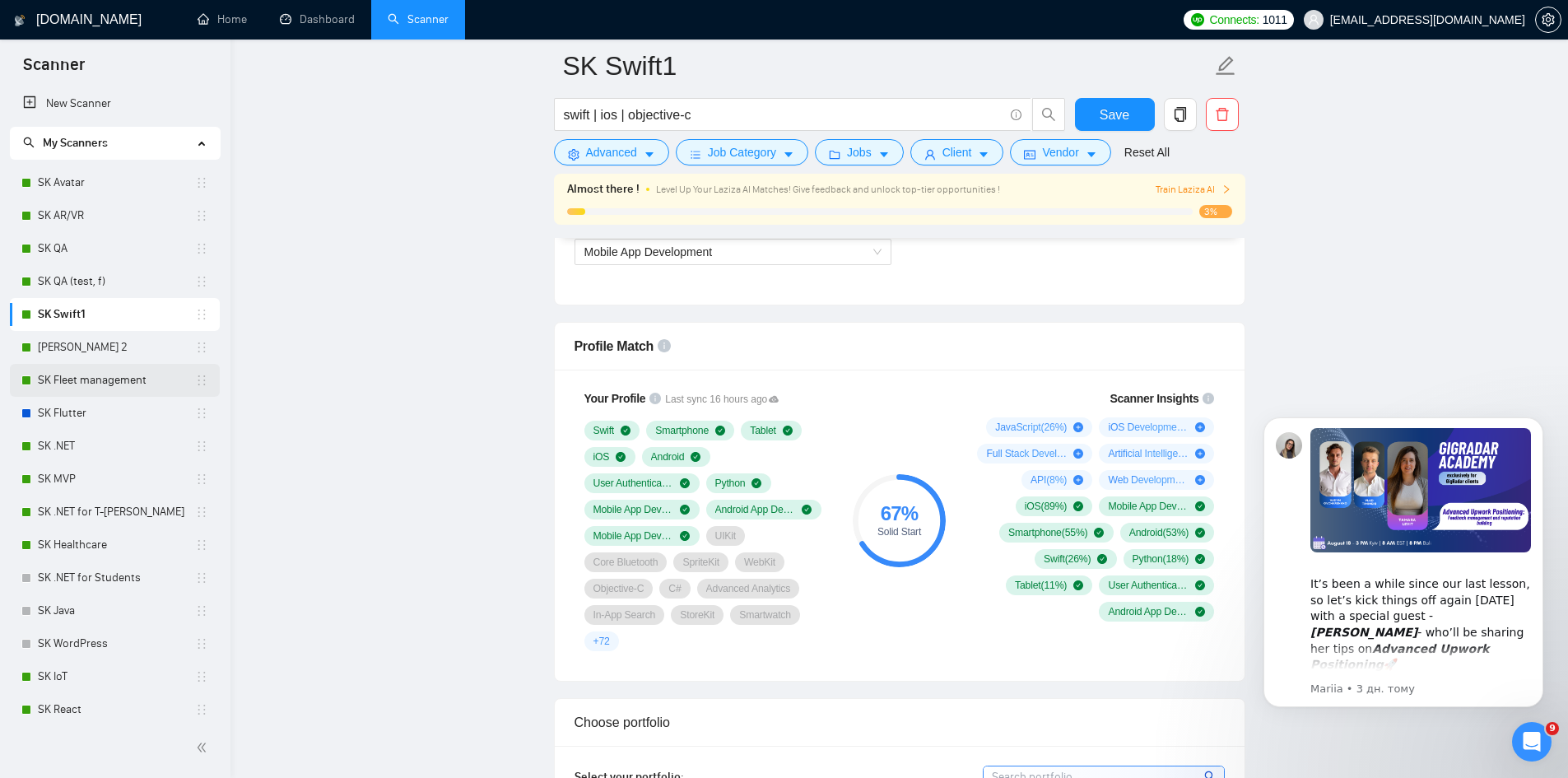
click at [149, 377] on link "SK Fleet management" at bounding box center [117, 381] width 158 height 33
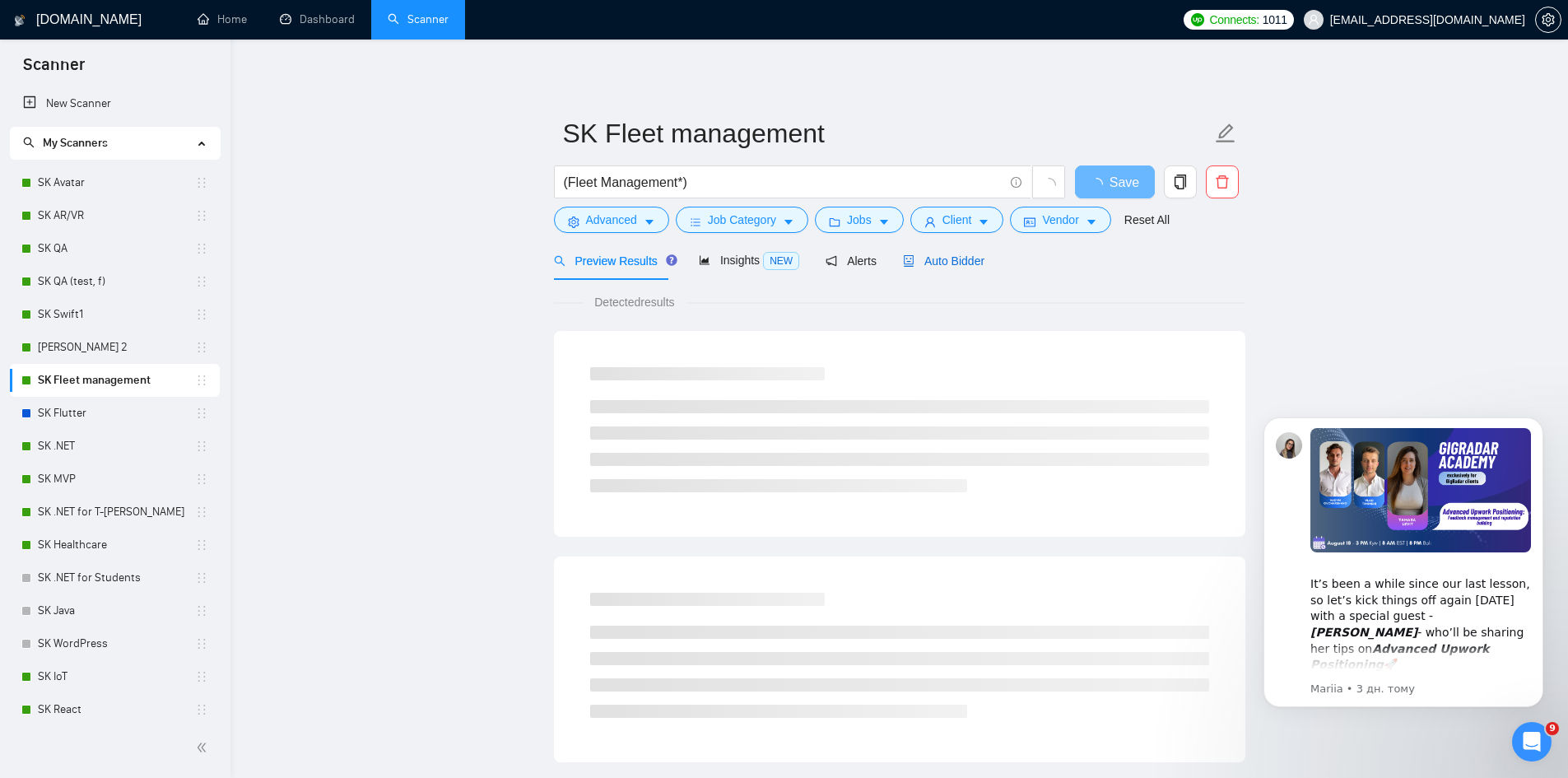
click at [944, 261] on span "Auto Bidder" at bounding box center [944, 261] width 82 height 13
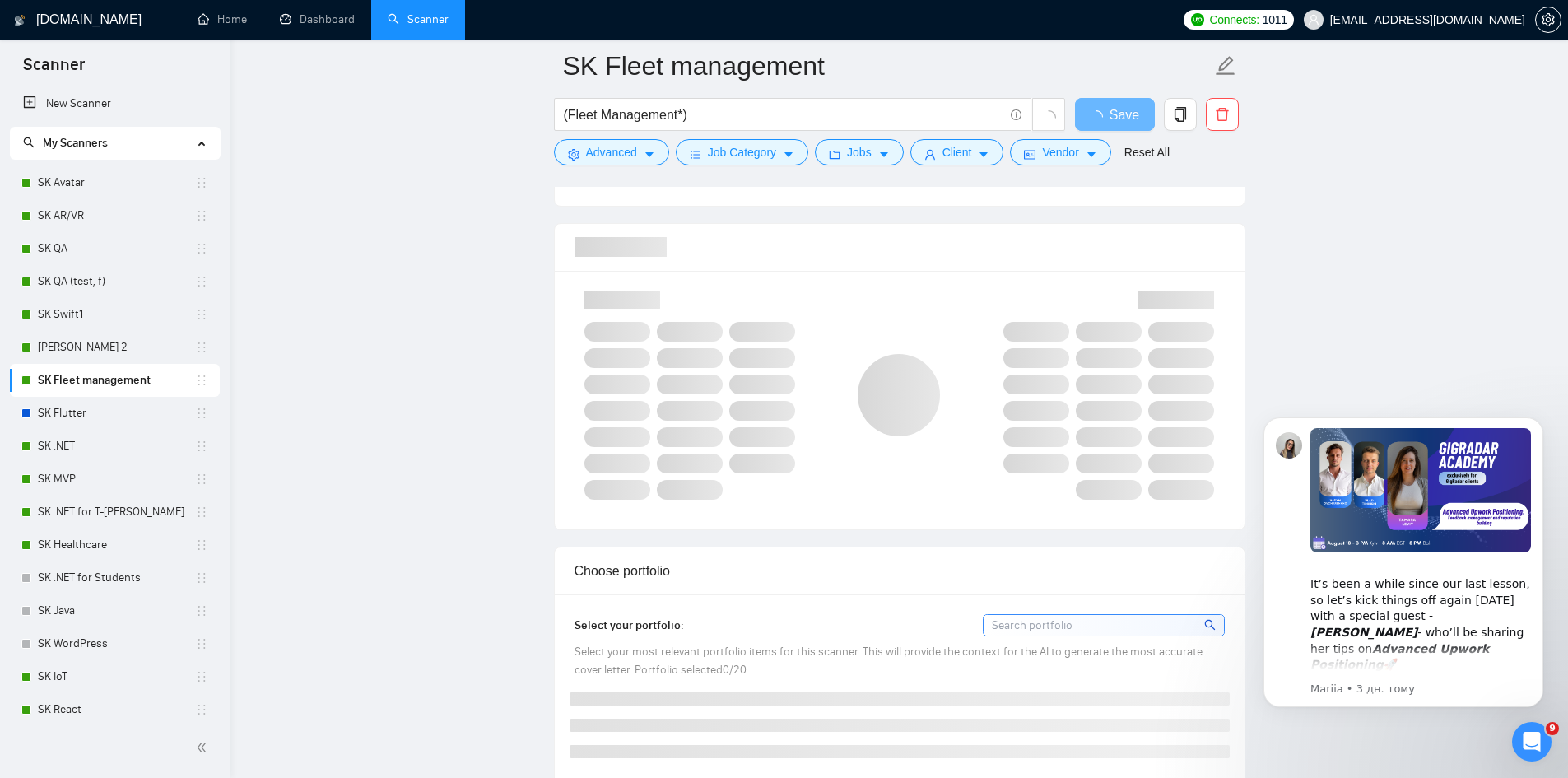
scroll to position [1098, 0]
